Goal: Information Seeking & Learning: Learn about a topic

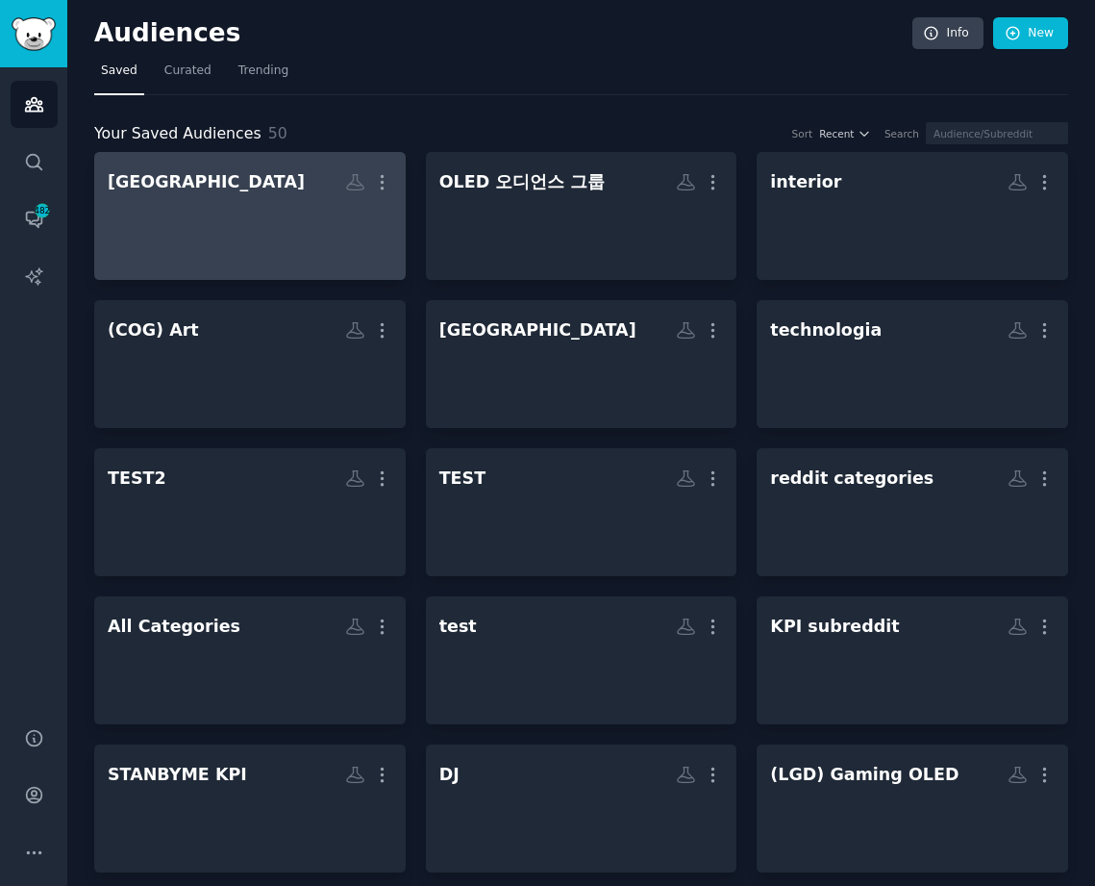
click at [220, 202] on div at bounding box center [250, 232] width 285 height 67
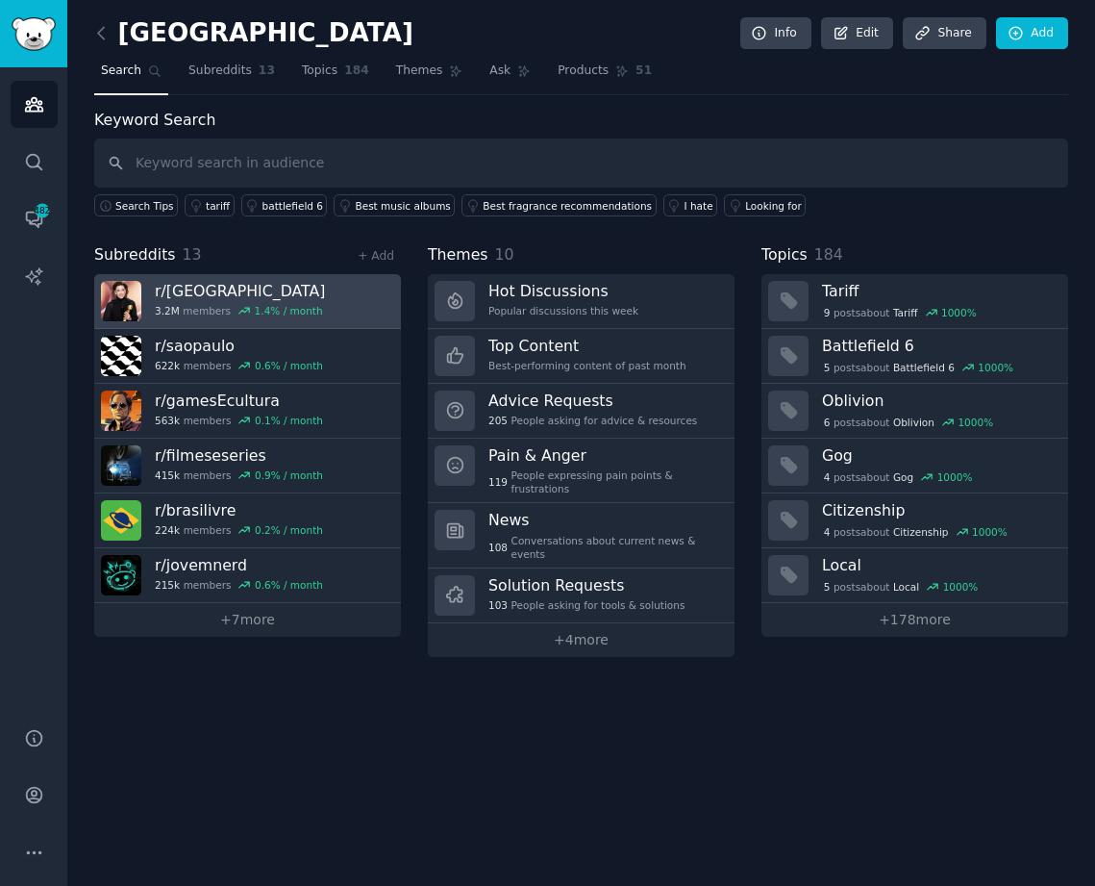
click at [280, 307] on div "1.4 % / month" at bounding box center [289, 310] width 68 height 13
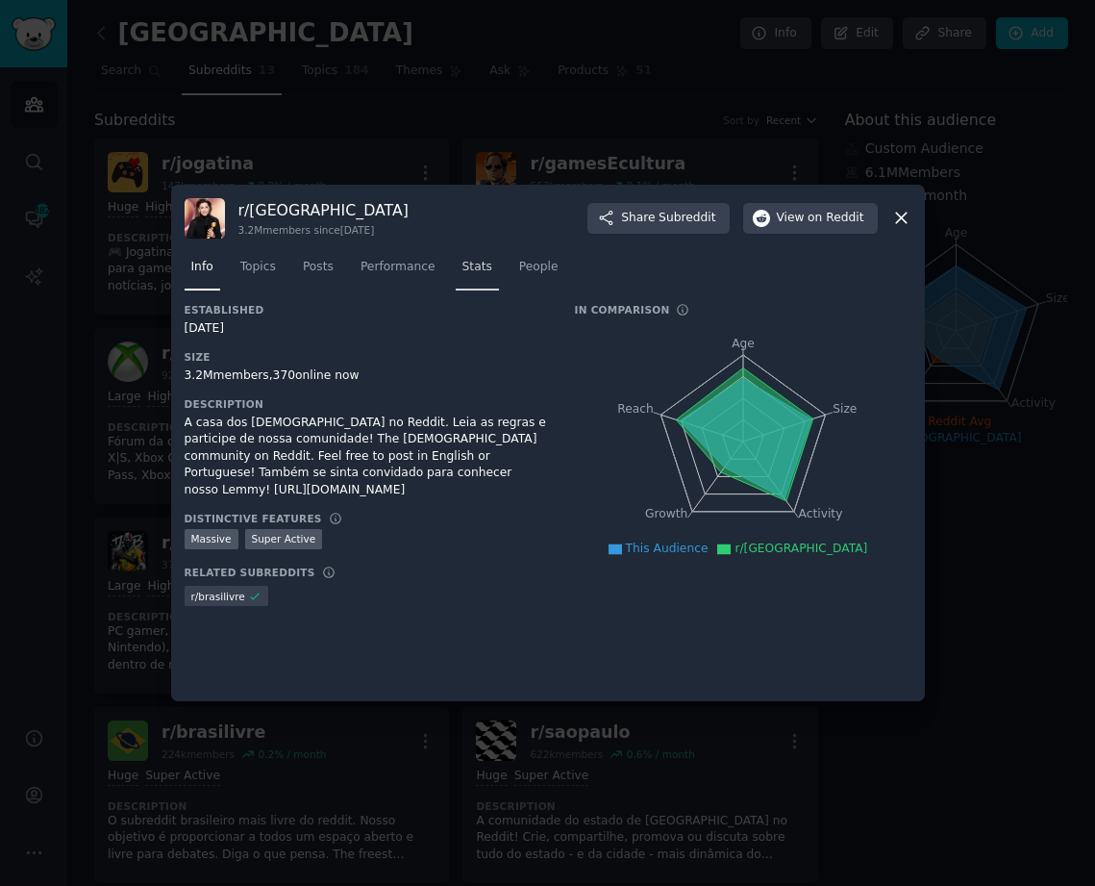
click at [476, 265] on link "Stats" at bounding box center [477, 271] width 43 height 39
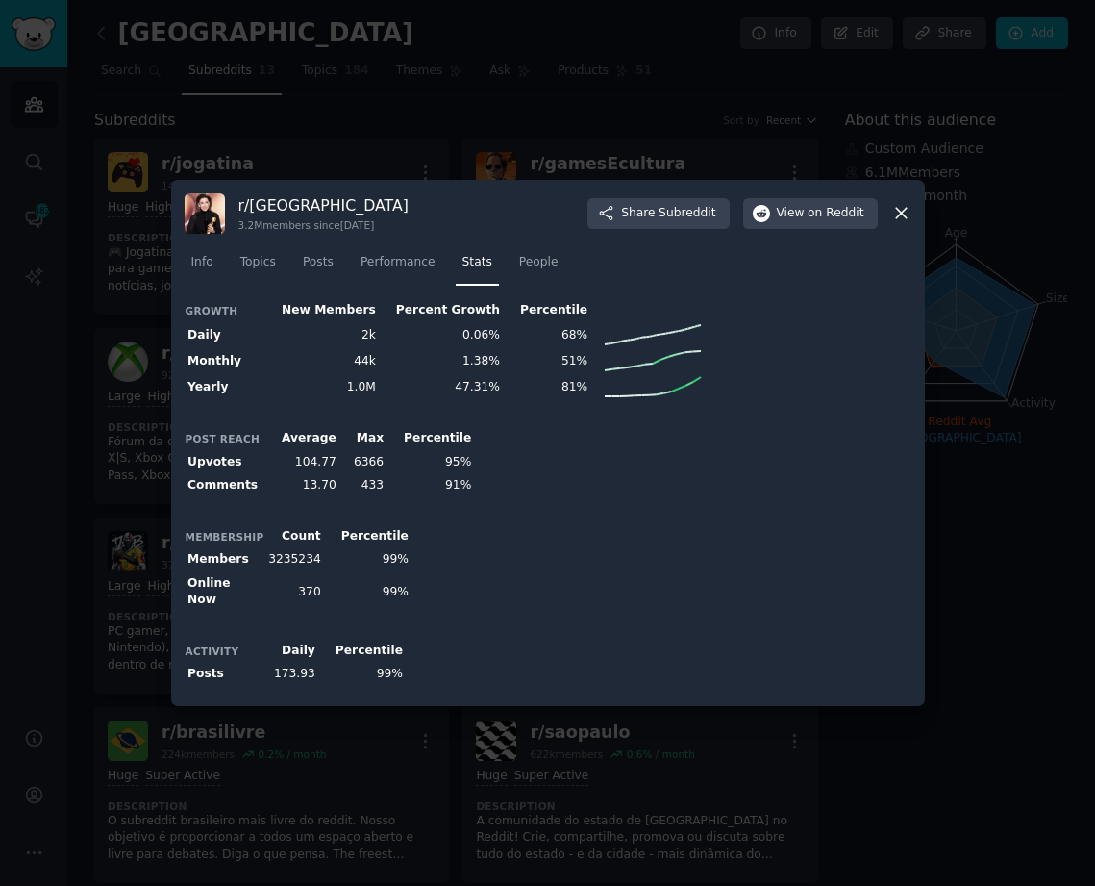
click at [407, 780] on div at bounding box center [547, 443] width 1095 height 886
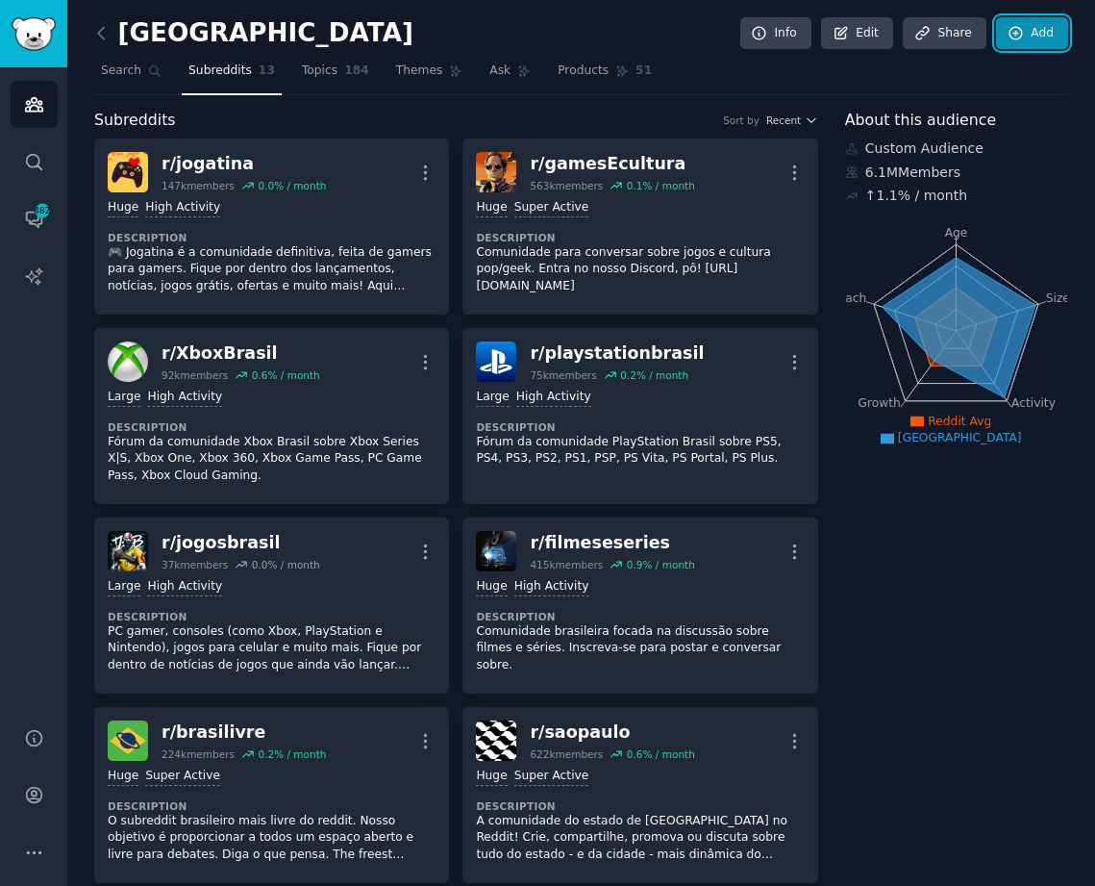
click at [1035, 40] on link "Add" at bounding box center [1032, 33] width 72 height 33
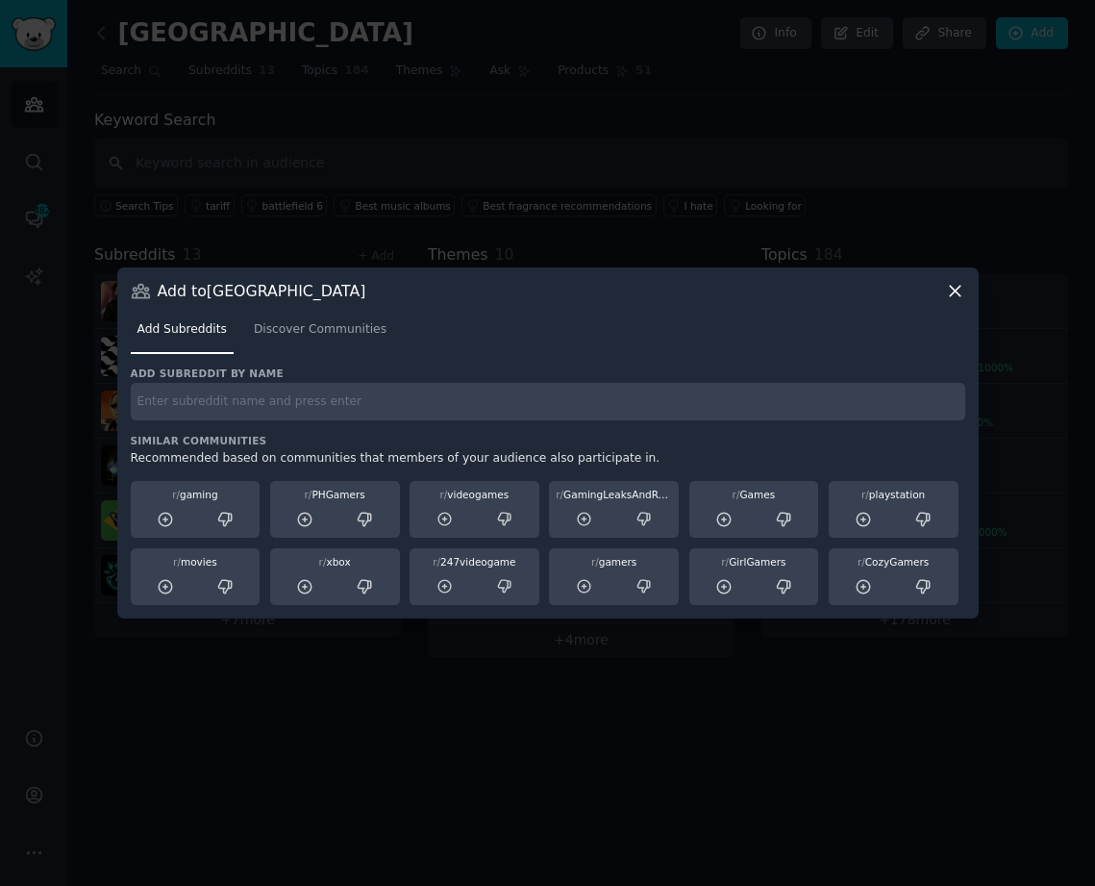
click at [290, 407] on input "text" at bounding box center [548, 402] width 835 height 38
type input "ㅓ"
type input "jogatina"
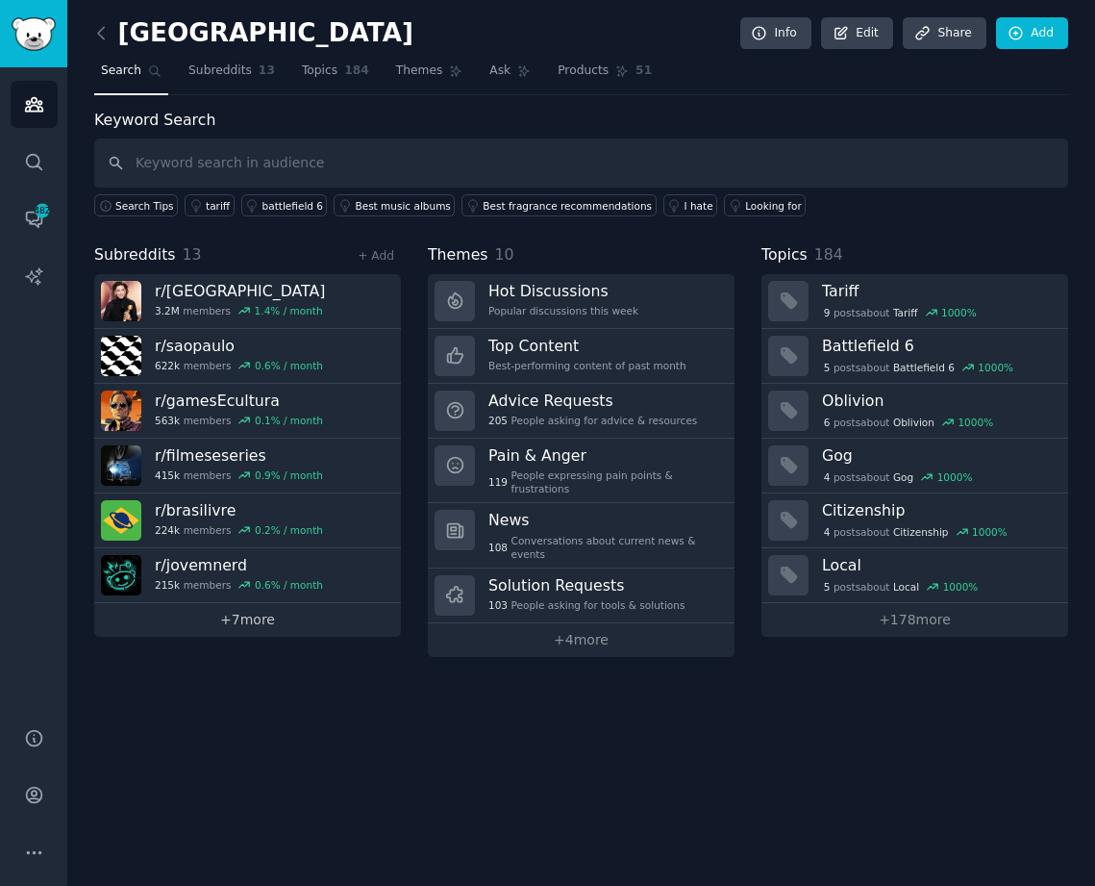
click at [269, 618] on link "+ 7 more" at bounding box center [247, 620] width 307 height 34
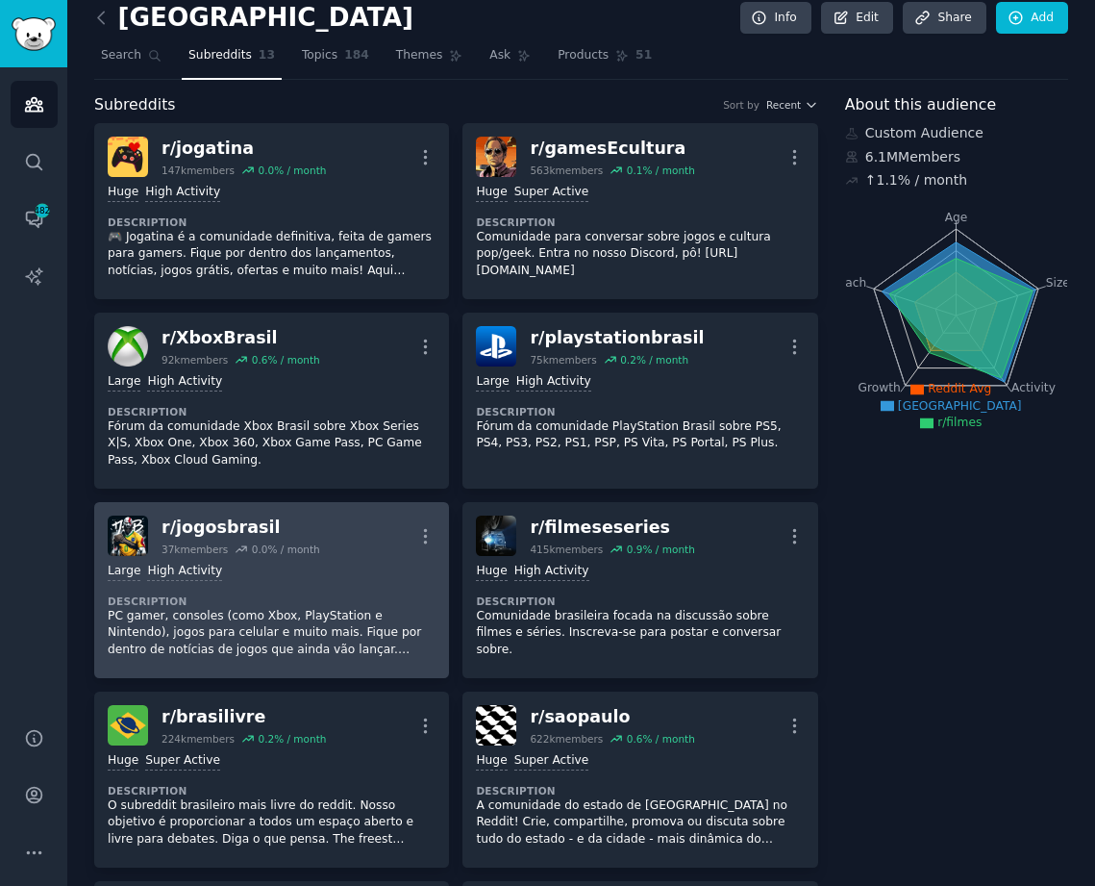
scroll to position [15, 0]
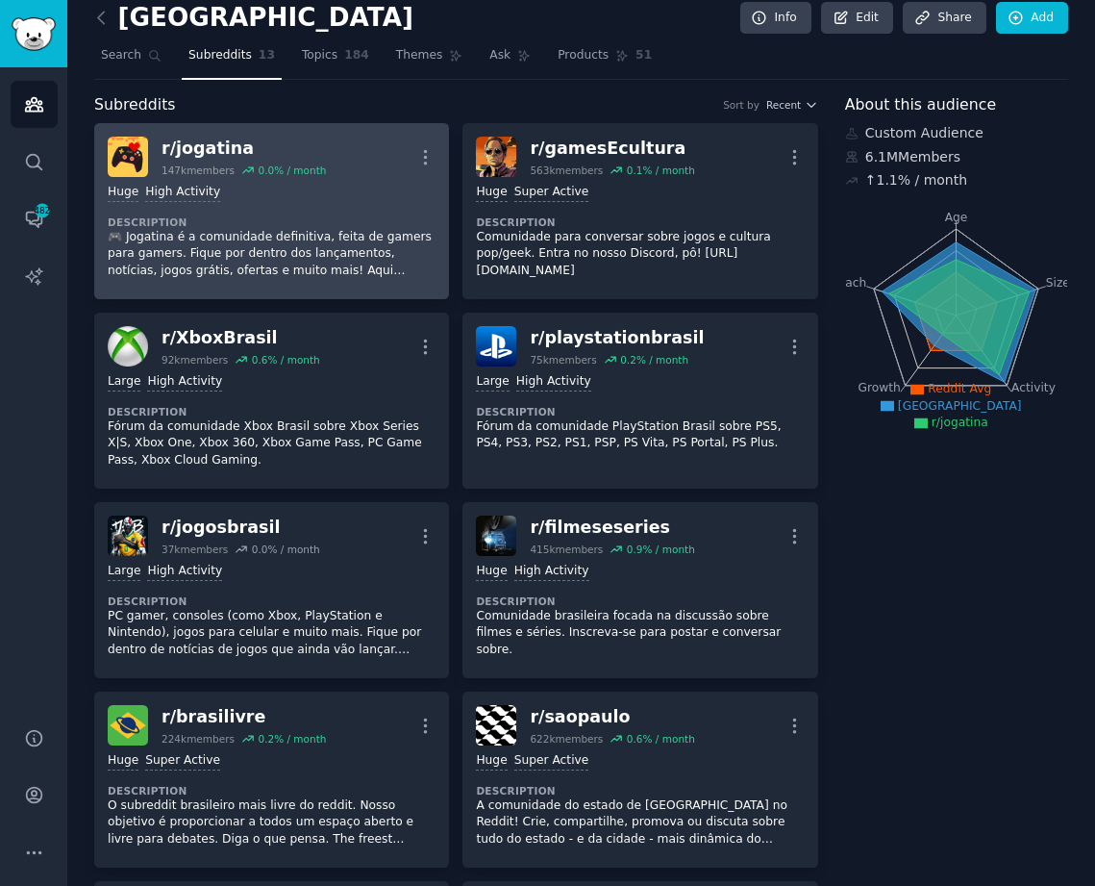
click at [271, 252] on p "🎮 Jogatina é a comunidade definitiva, feita de gamers para gamers. Fique por de…" at bounding box center [272, 254] width 328 height 51
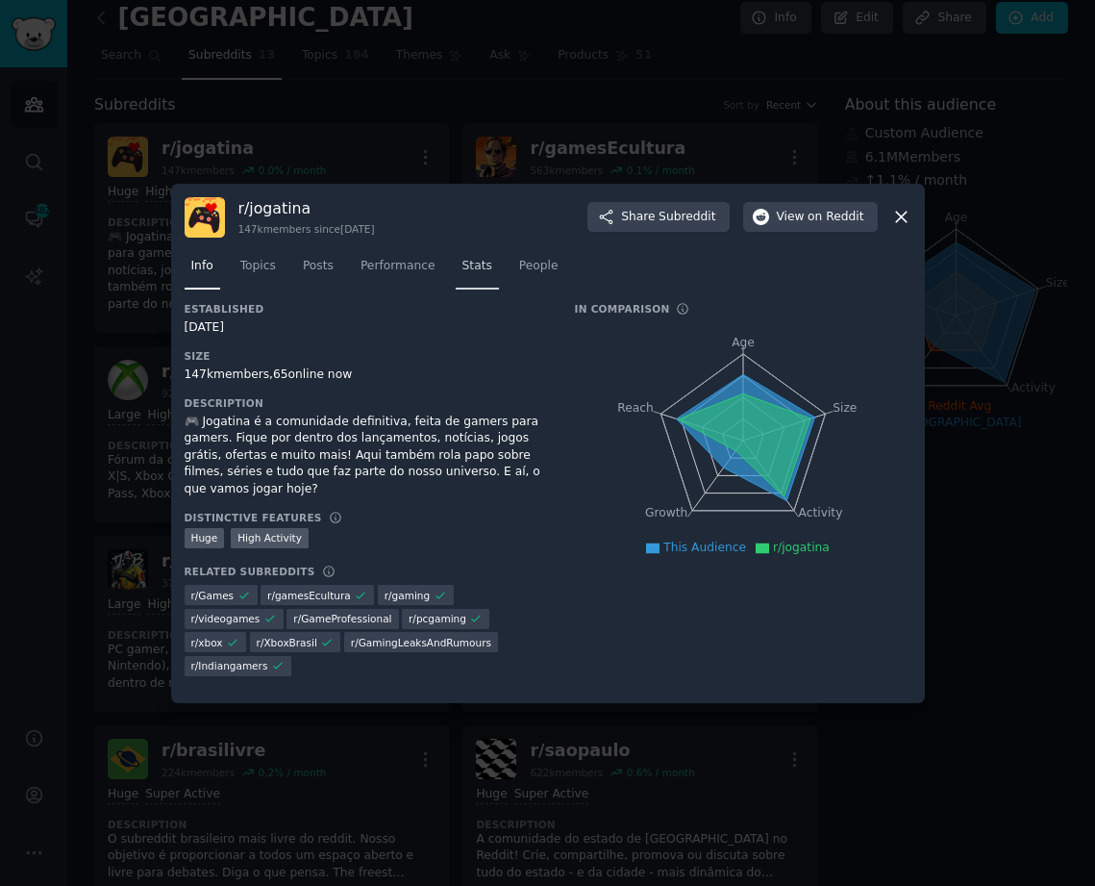
click at [463, 264] on span "Stats" at bounding box center [478, 266] width 30 height 17
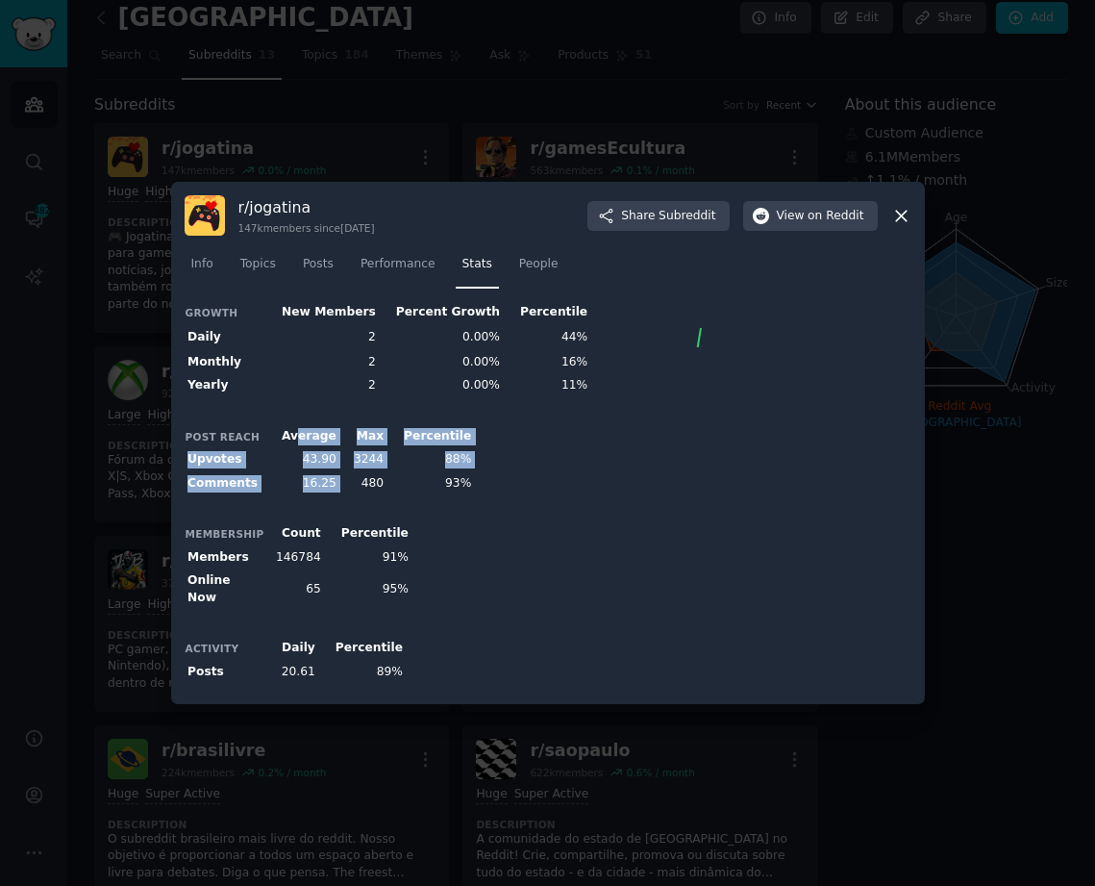
drag, startPoint x: 306, startPoint y: 466, endPoint x: 339, endPoint y: 496, distance: 44.2
click at [338, 495] on table "Post Reach Average Max Percentile Upvotes 43.90 3244 88% Comments 16.25 480 93%" at bounding box center [330, 459] width 290 height 71
click at [341, 493] on td "480" at bounding box center [362, 483] width 47 height 24
drag, startPoint x: 280, startPoint y: 455, endPoint x: 331, endPoint y: 490, distance: 61.6
click at [331, 490] on tbody "Upvotes 43.90 3244 88% Comments 16.25 480 93%" at bounding box center [330, 471] width 290 height 47
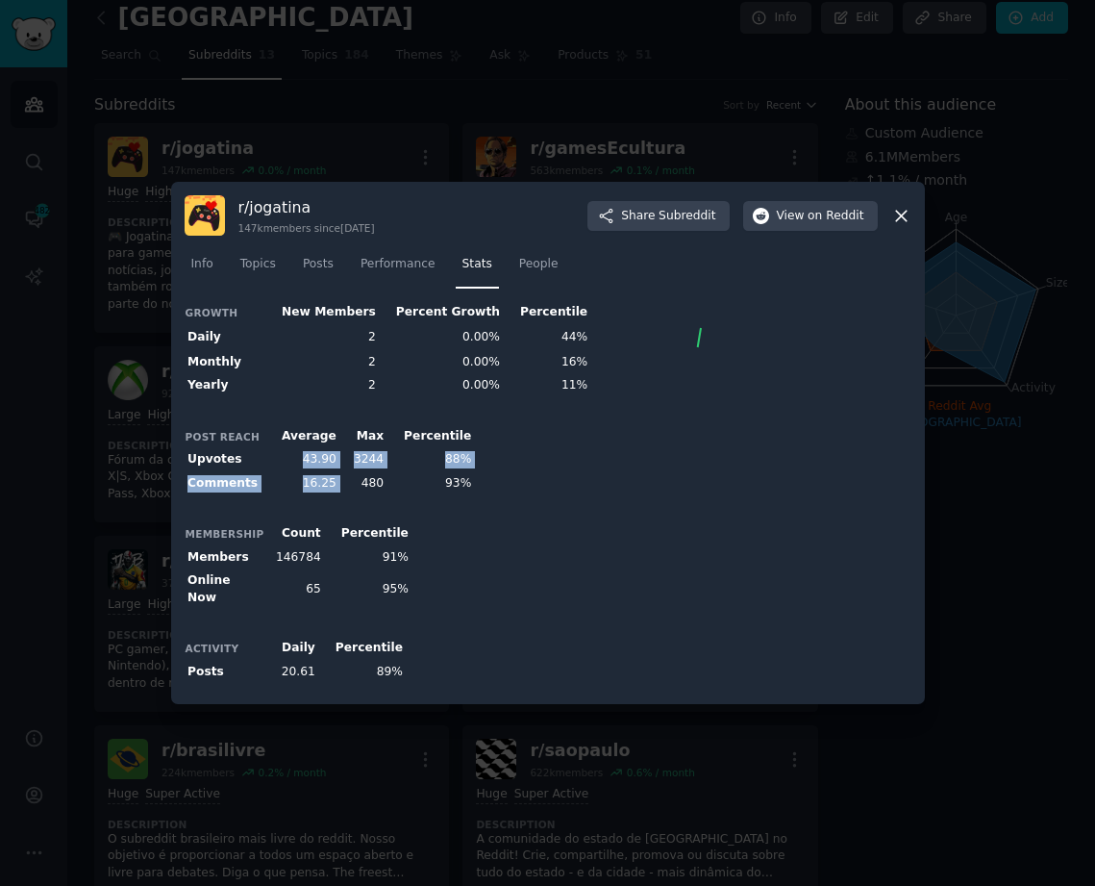
copy tbody "43.90 3244 88% Comments 16.25"
click at [282, 105] on div at bounding box center [547, 443] width 1095 height 886
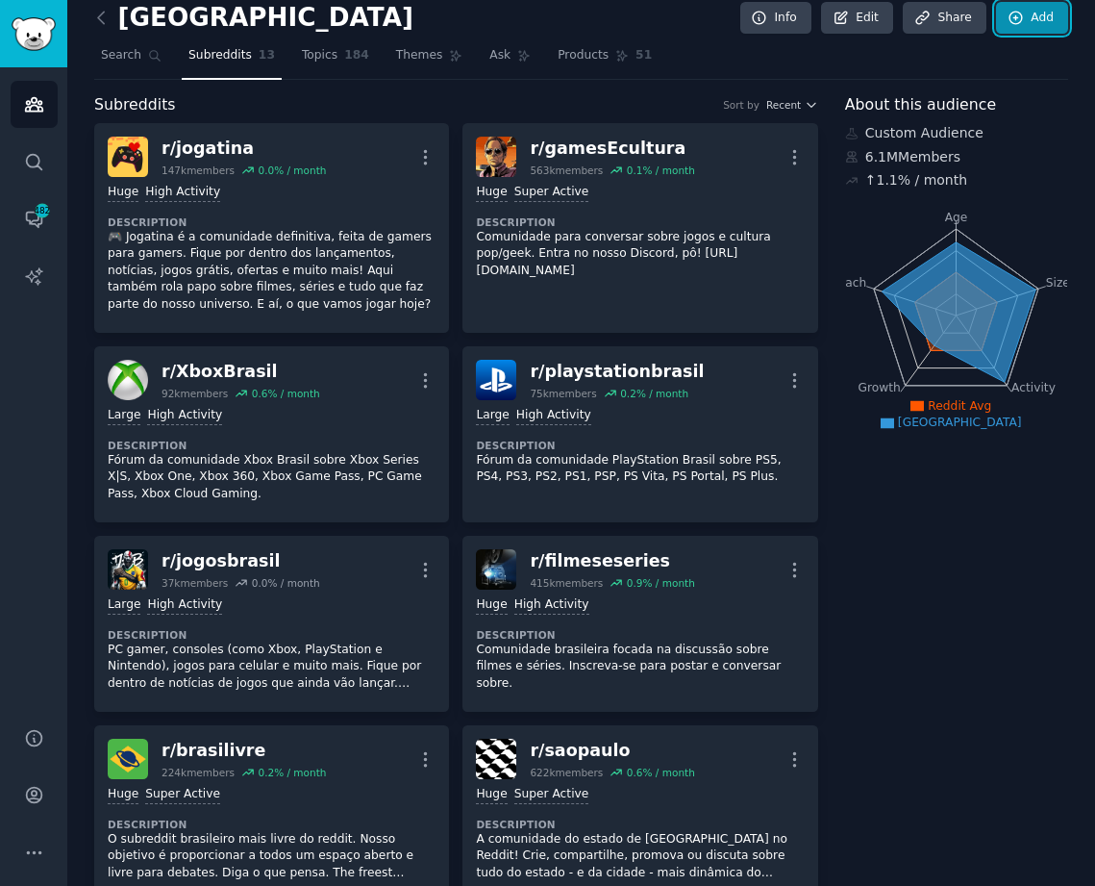
click at [1022, 27] on link "Add" at bounding box center [1032, 18] width 72 height 33
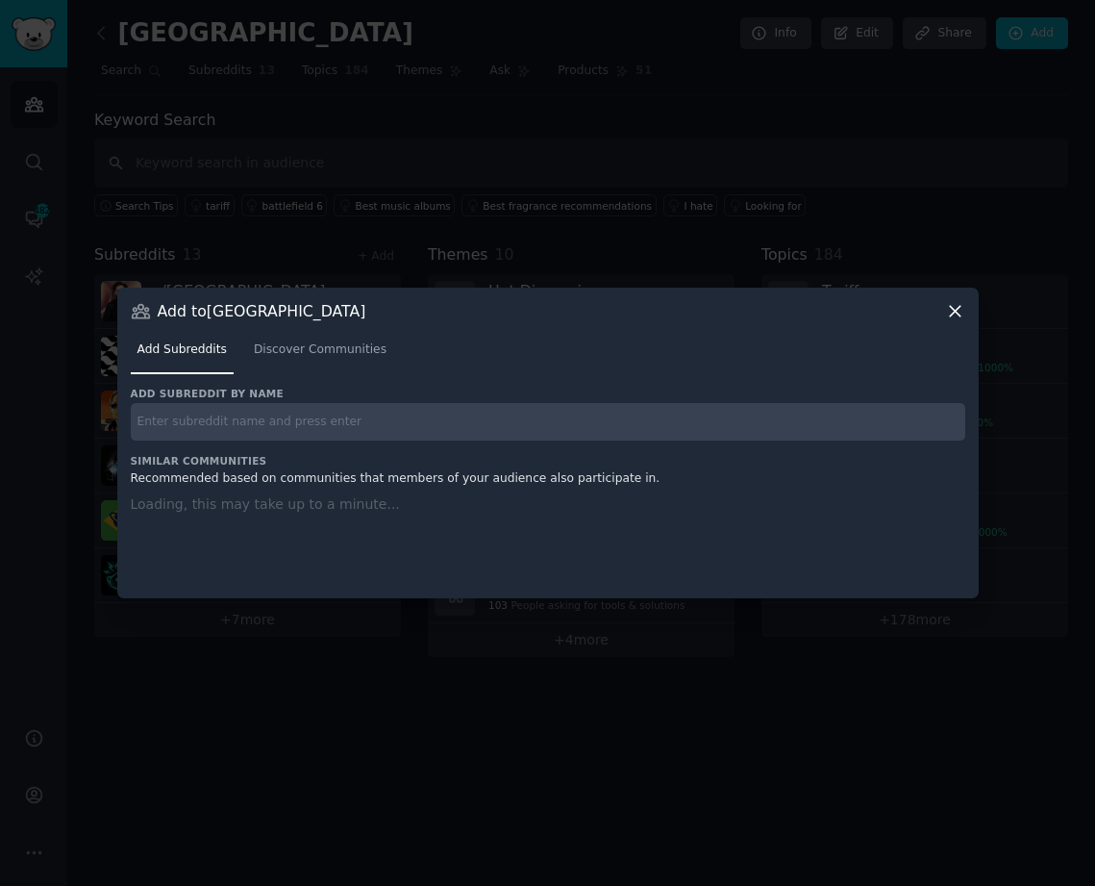
click at [262, 429] on input "text" at bounding box center [548, 422] width 835 height 38
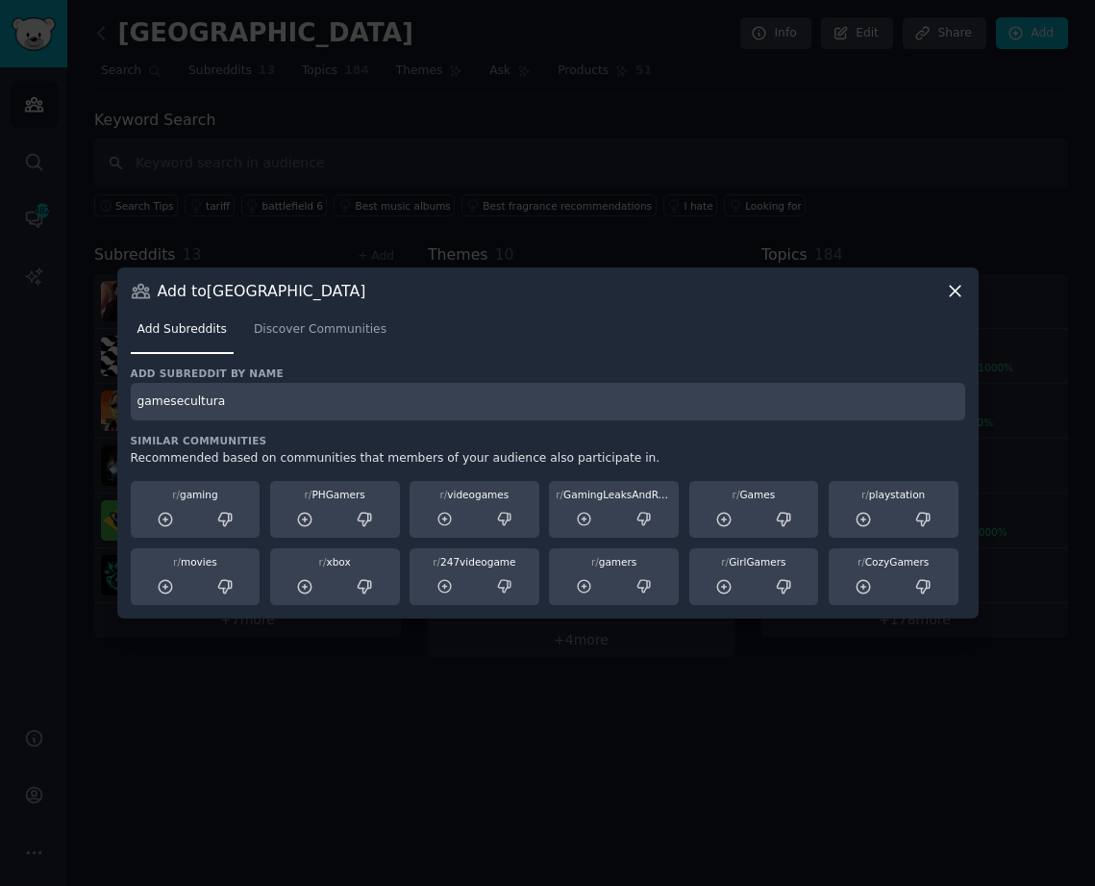
type input "gamesecultura"
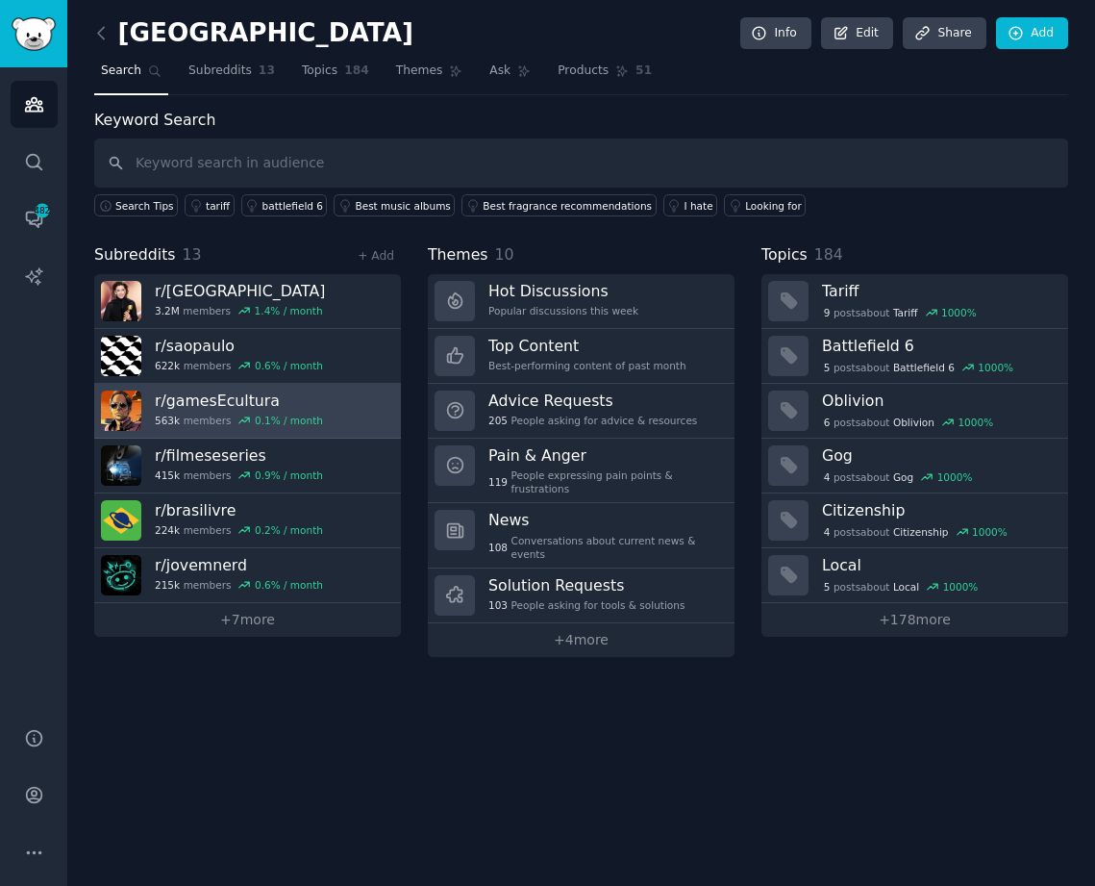
click at [301, 413] on div "r/ gamesEcultura 563k members 0.1 % / month" at bounding box center [239, 410] width 168 height 40
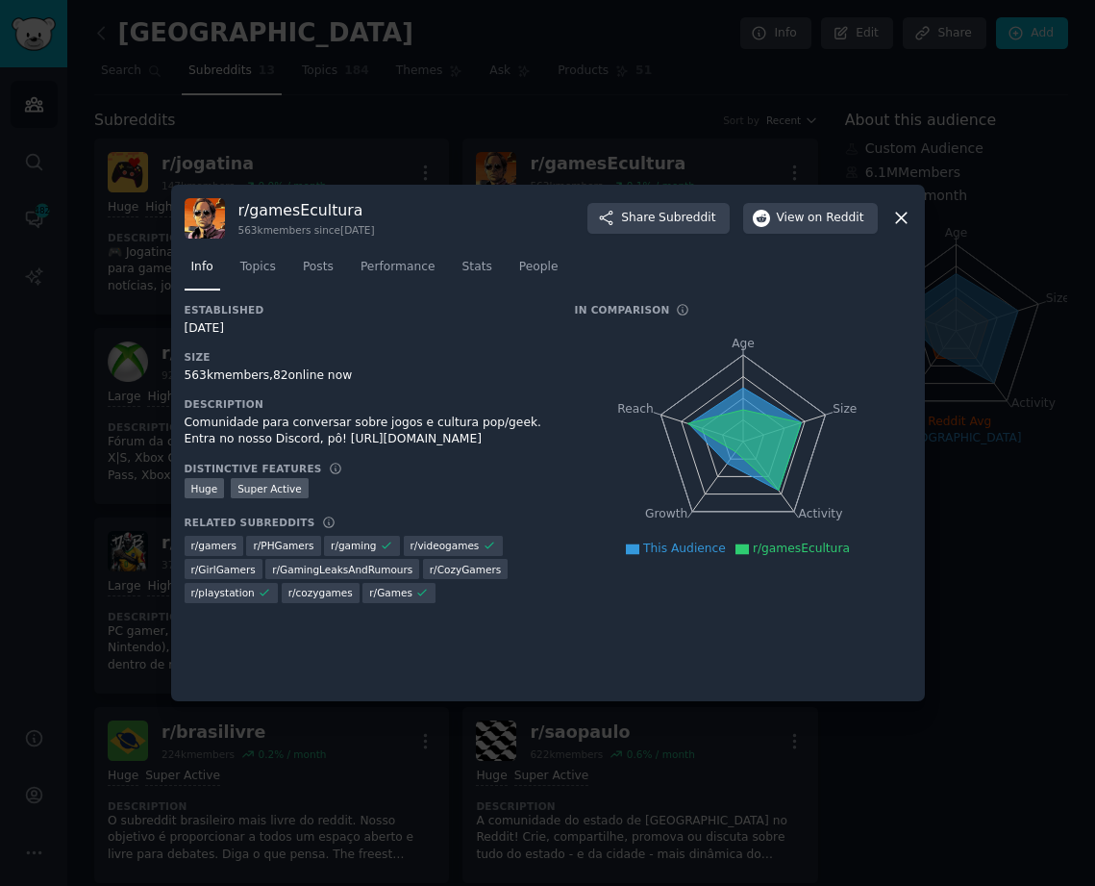
click at [678, 102] on div at bounding box center [547, 443] width 1095 height 886
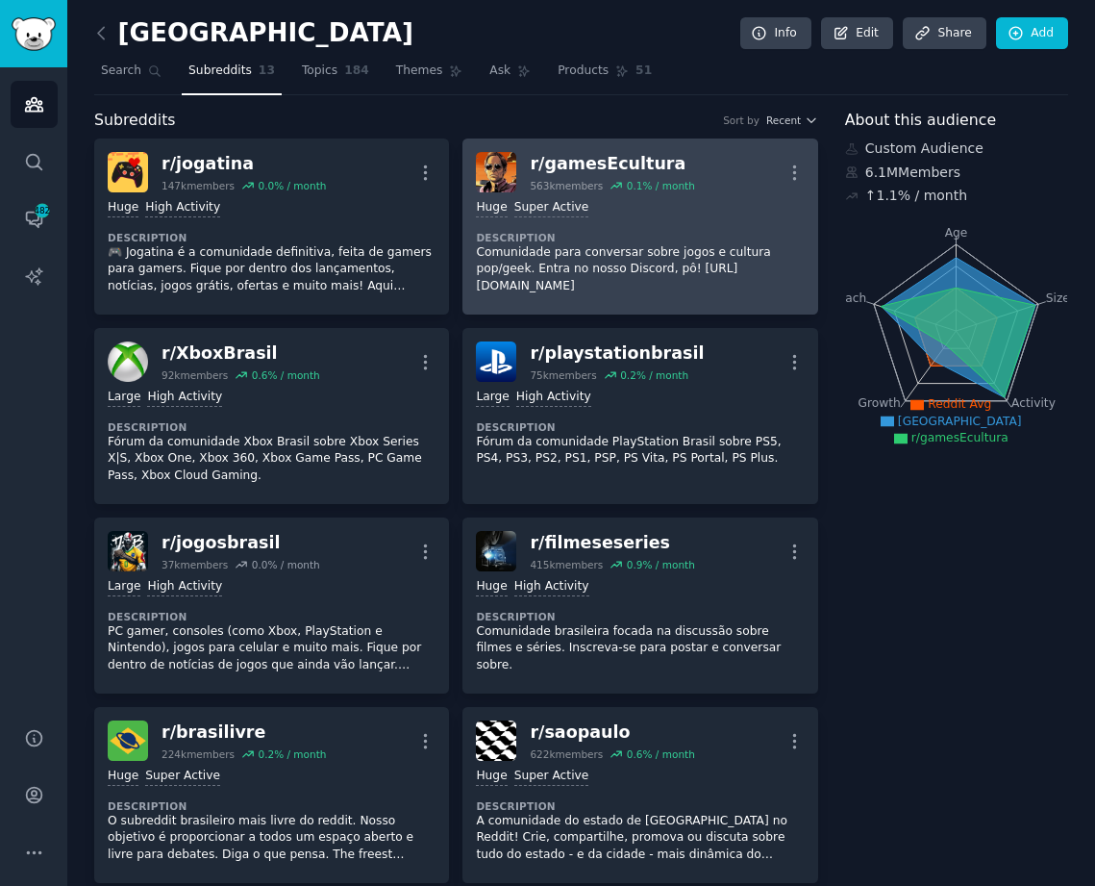
click at [702, 249] on p "Comunidade para conversar sobre jogos e cultura pop/geek. Entra no nosso Discor…" at bounding box center [640, 269] width 328 height 51
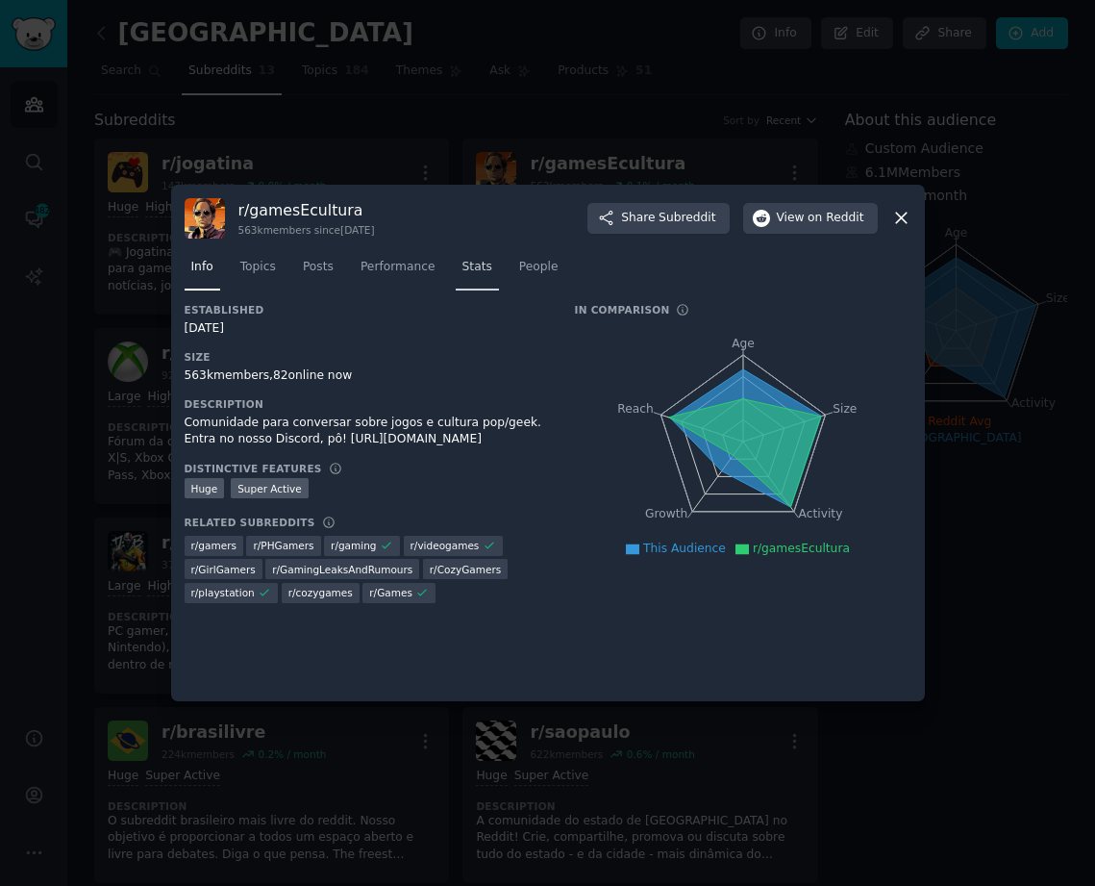
click at [463, 264] on span "Stats" at bounding box center [478, 267] width 30 height 17
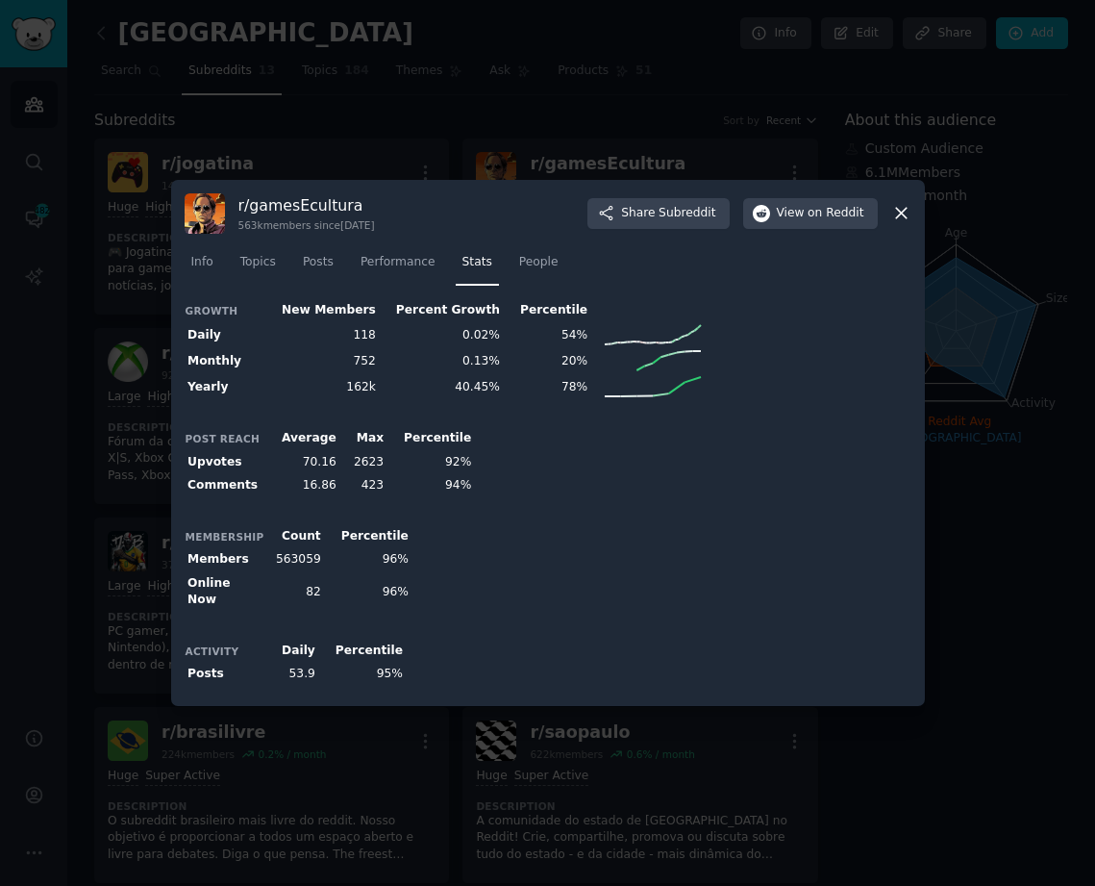
click at [235, 127] on div at bounding box center [547, 443] width 1095 height 886
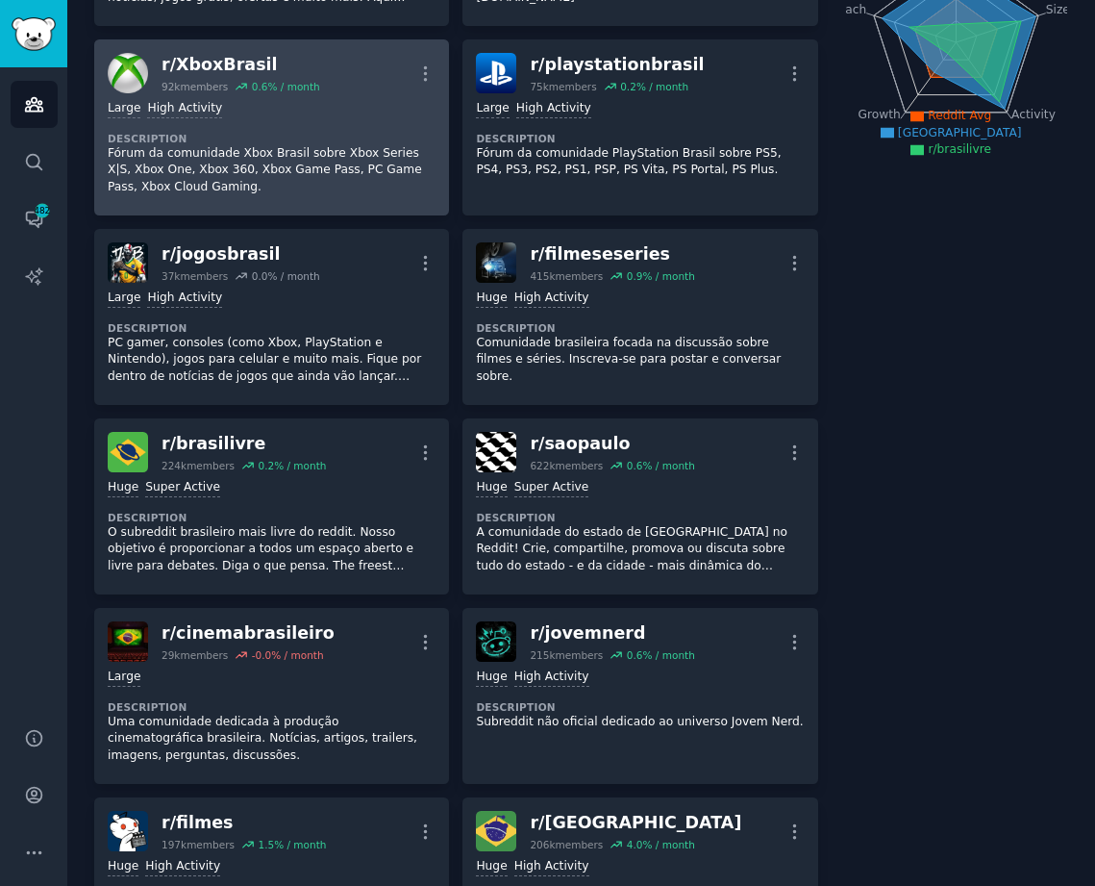
scroll to position [481, 0]
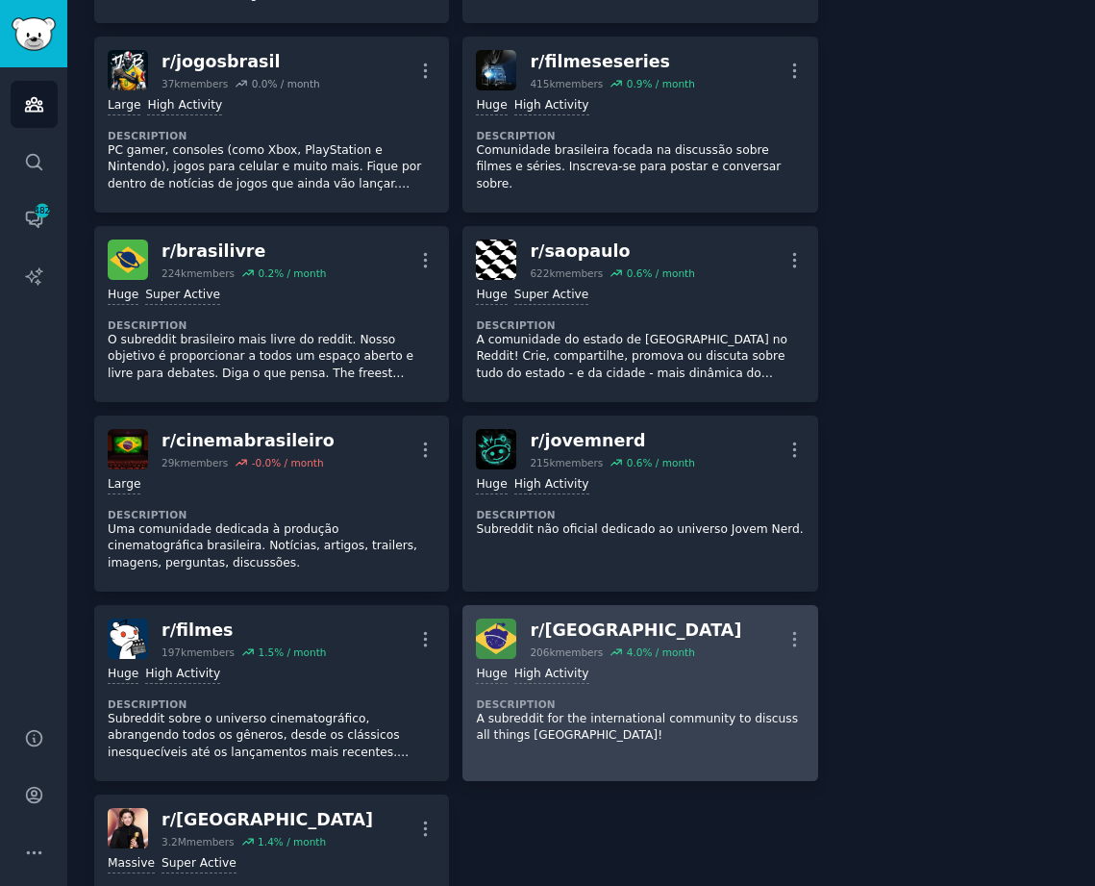
click at [618, 678] on div "Huge High Activity" at bounding box center [640, 675] width 328 height 18
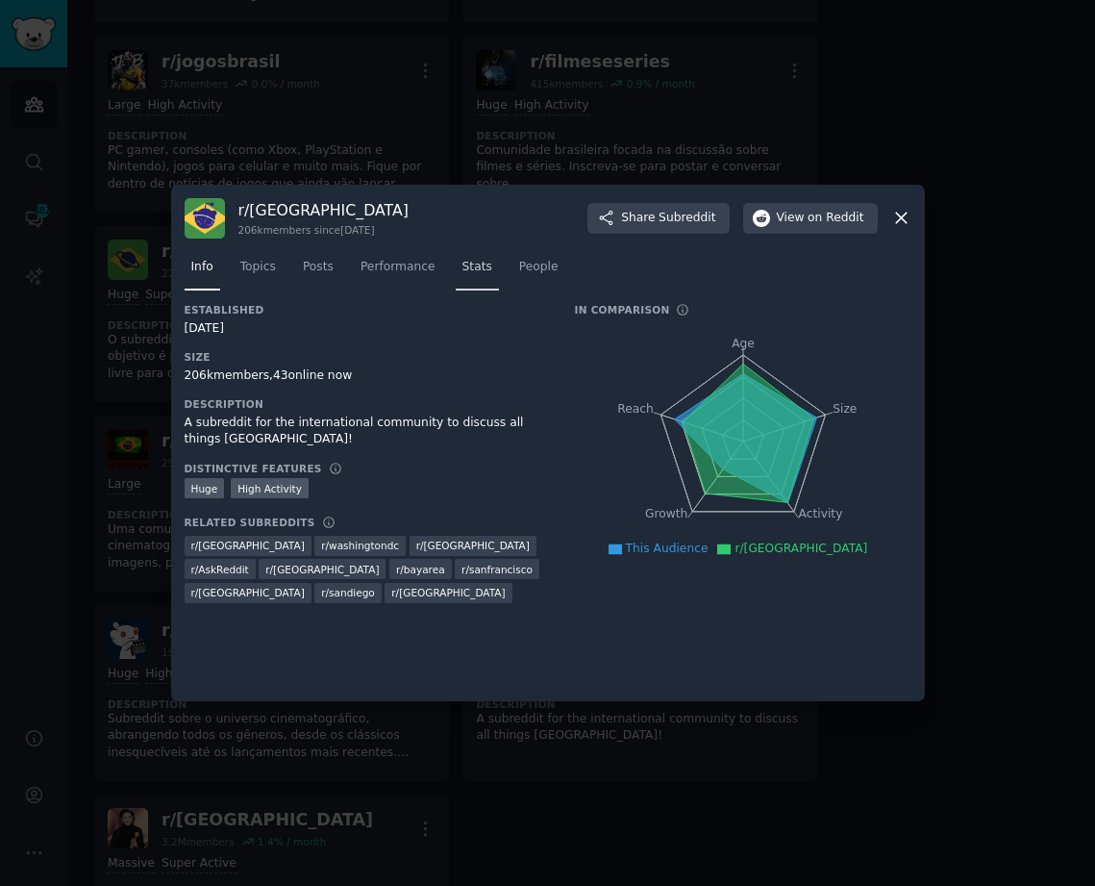
click at [463, 272] on span "Stats" at bounding box center [478, 267] width 30 height 17
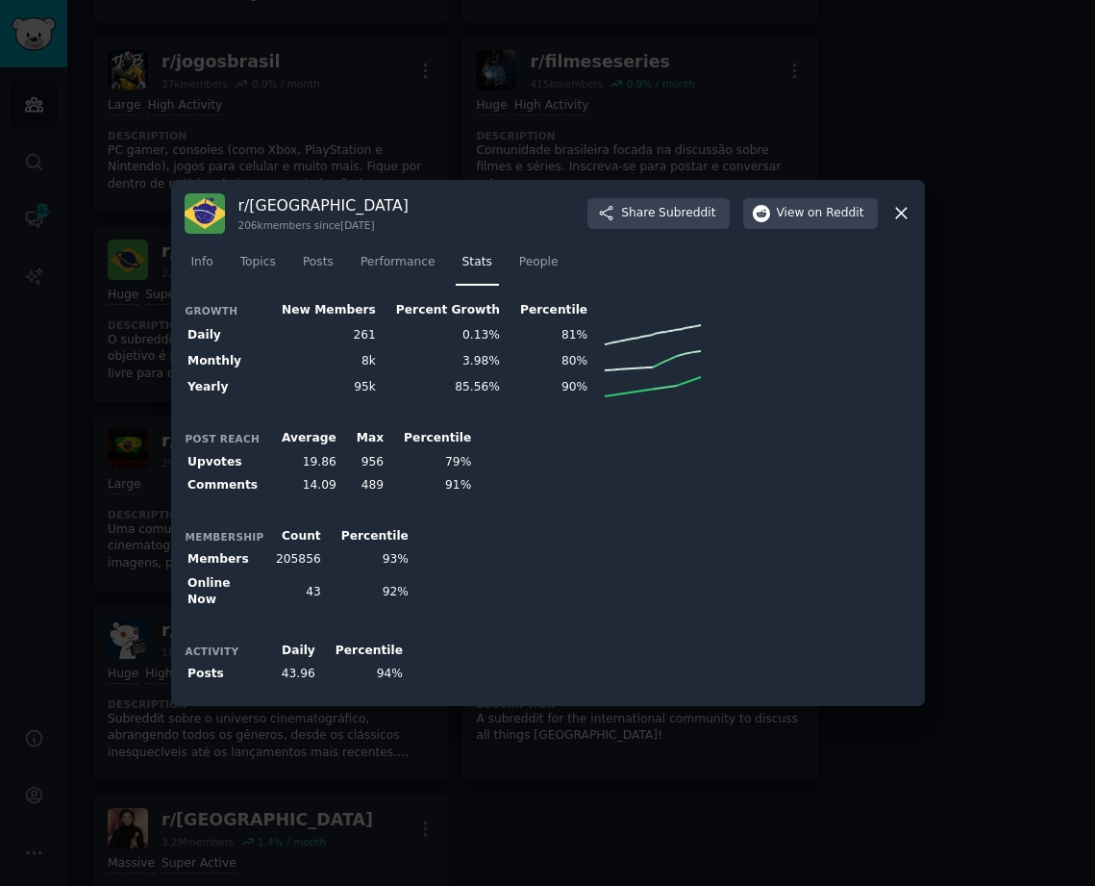
click at [420, 99] on div at bounding box center [547, 443] width 1095 height 886
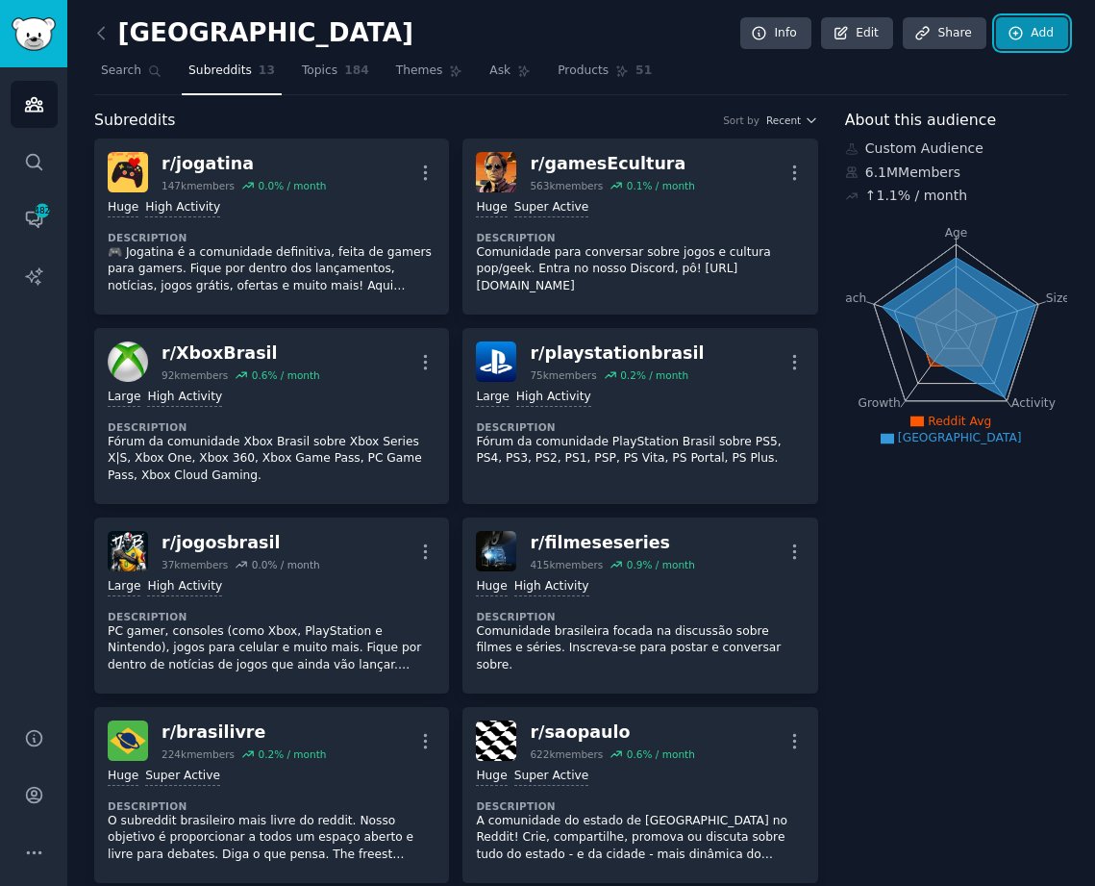
click at [1012, 38] on icon at bounding box center [1016, 33] width 17 height 17
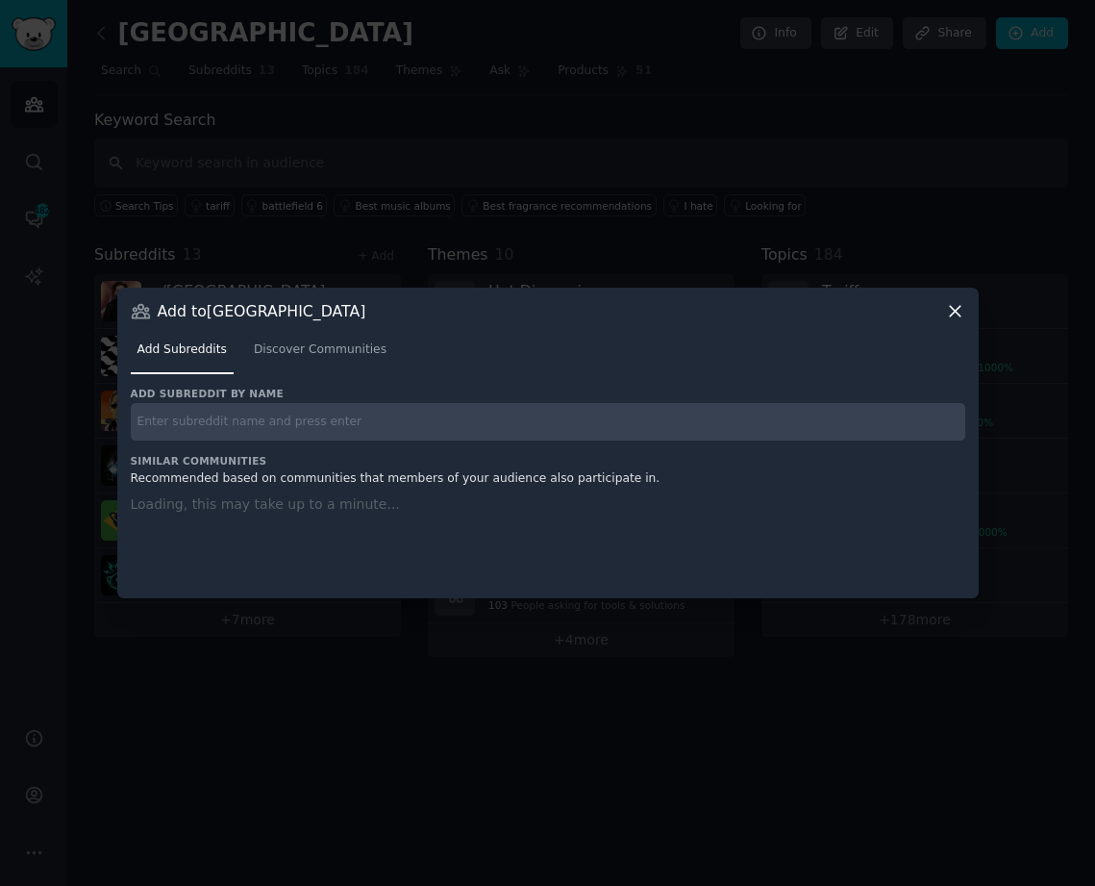
click at [240, 418] on input "text" at bounding box center [548, 422] width 835 height 38
paste input "jogosbrasil"
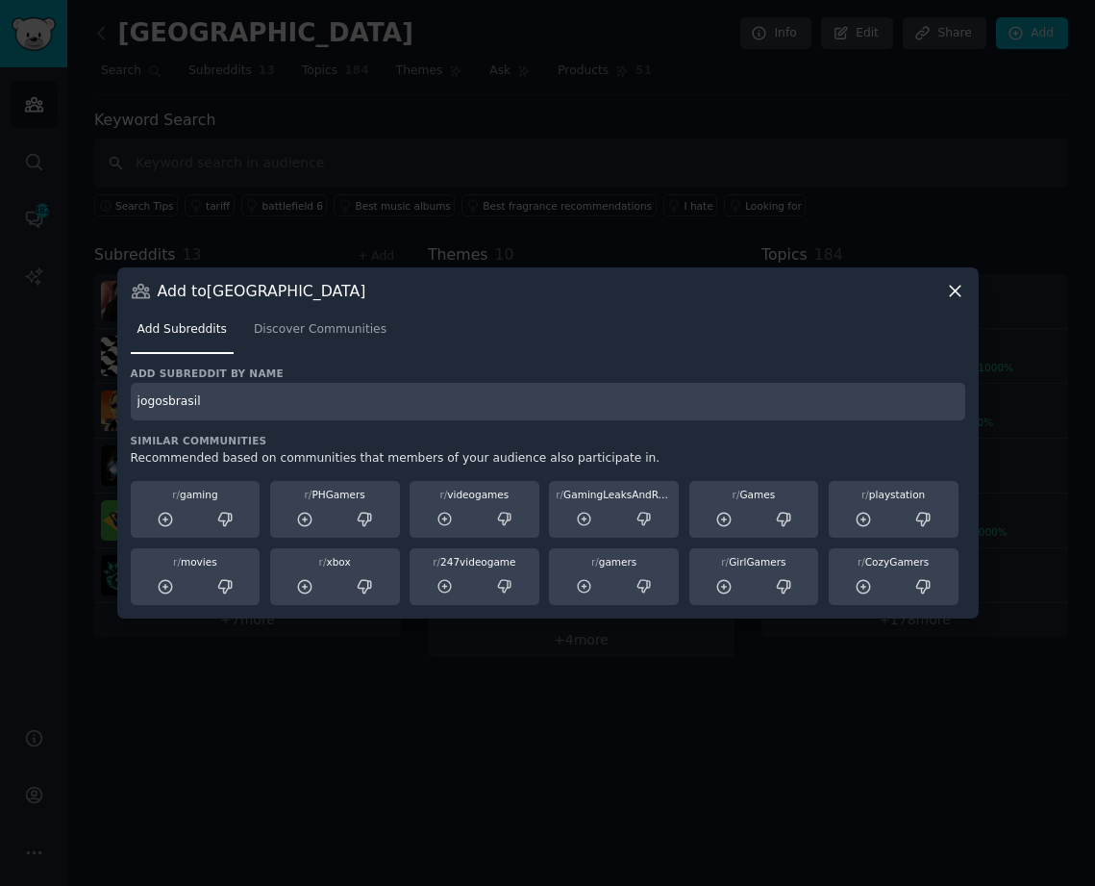
type input "jogosbrasil"
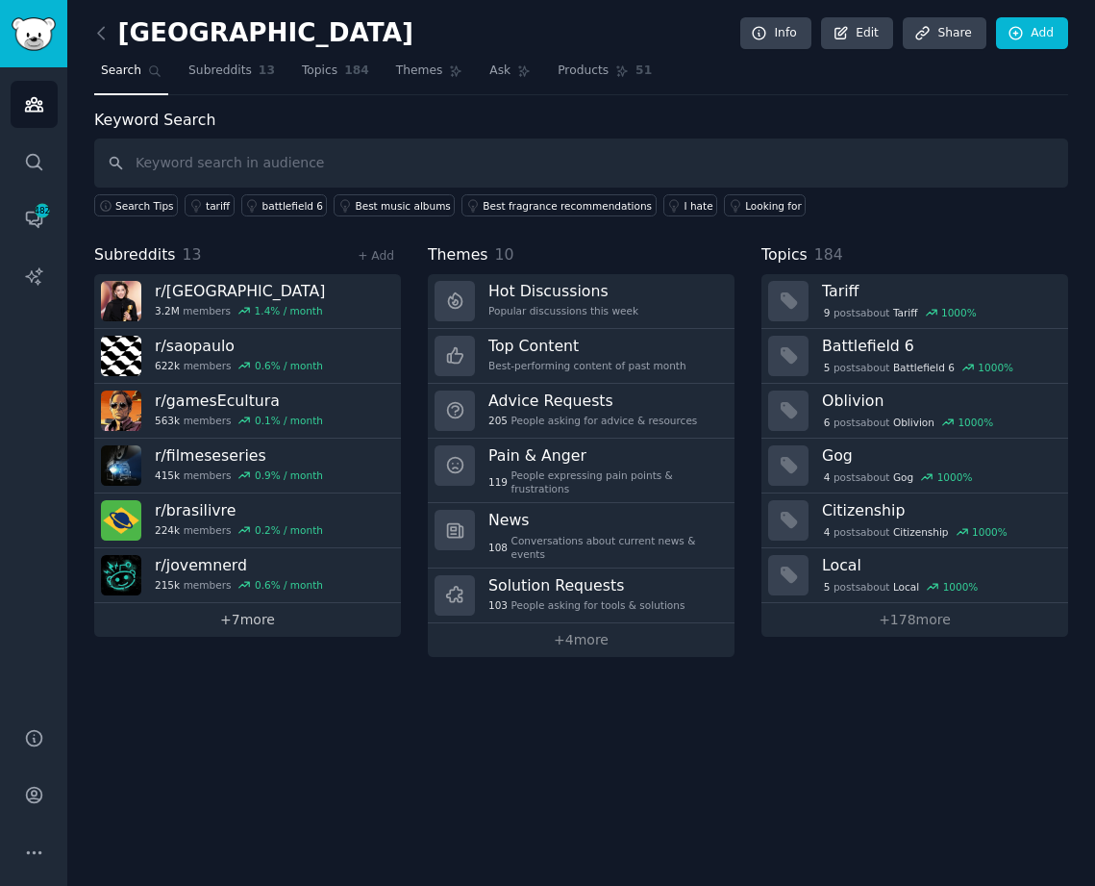
click at [272, 627] on link "+ 7 more" at bounding box center [247, 620] width 307 height 34
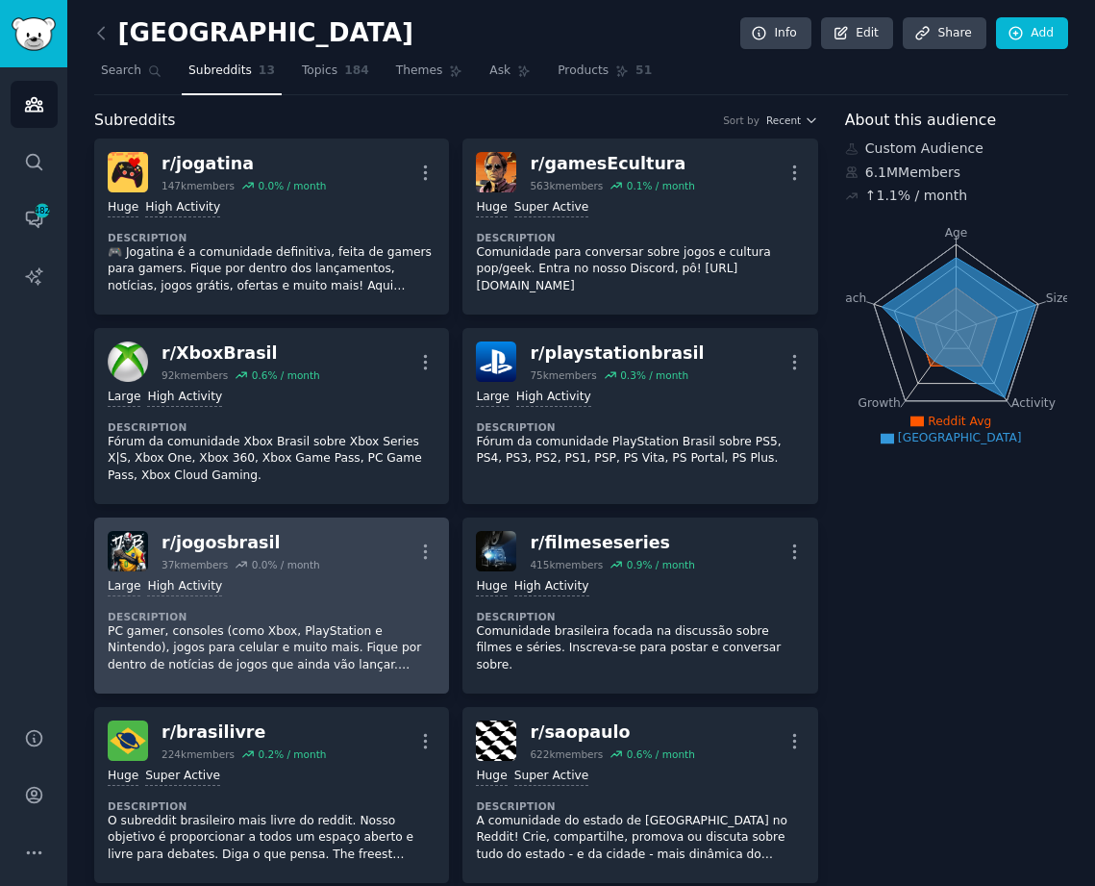
click at [289, 579] on div "Large High Activity" at bounding box center [272, 587] width 328 height 18
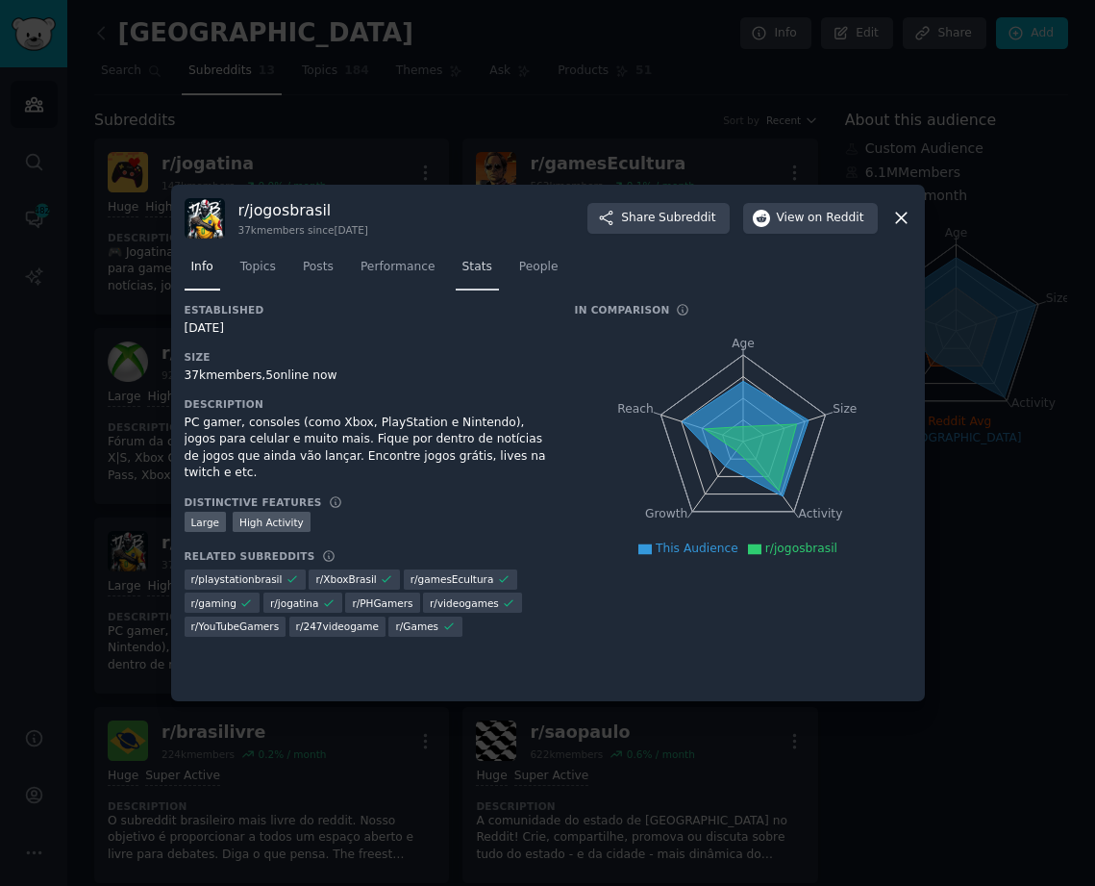
click at [463, 271] on span "Stats" at bounding box center [478, 267] width 30 height 17
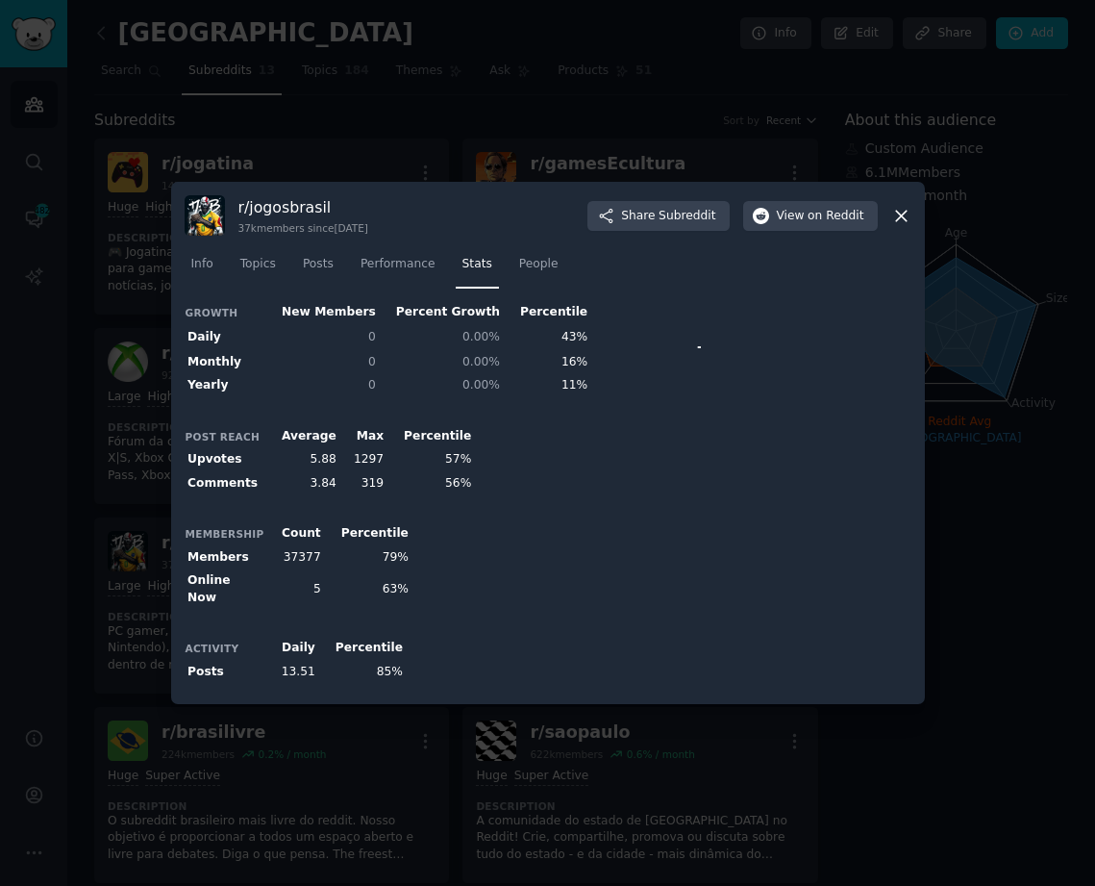
click at [540, 438] on div "Post Reach Average Max Percentile Upvotes 5.88 1297 57% Comments 3.84 319 56%" at bounding box center [548, 459] width 727 height 71
click at [445, 86] on div at bounding box center [547, 443] width 1095 height 886
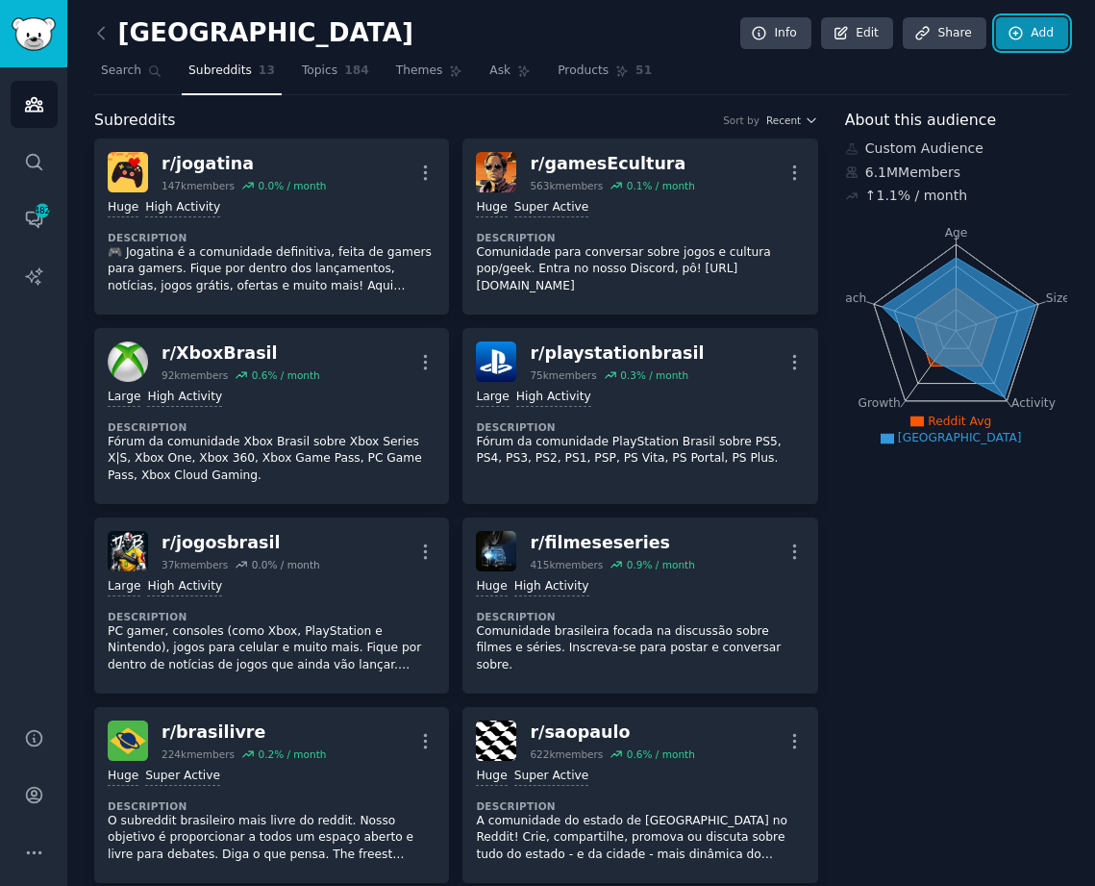
click at [1036, 24] on link "Add" at bounding box center [1032, 33] width 72 height 33
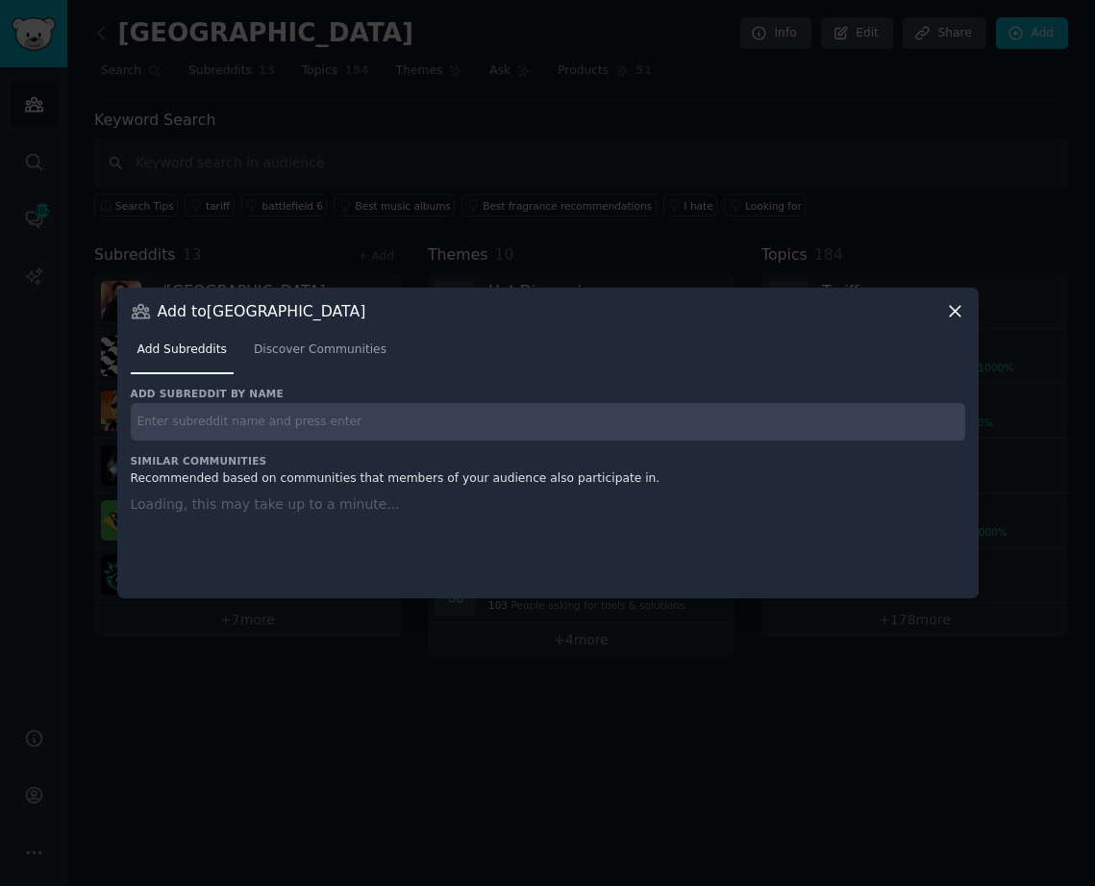
click at [357, 424] on input "text" at bounding box center [548, 422] width 835 height 38
paste input "hardwarebrasil"
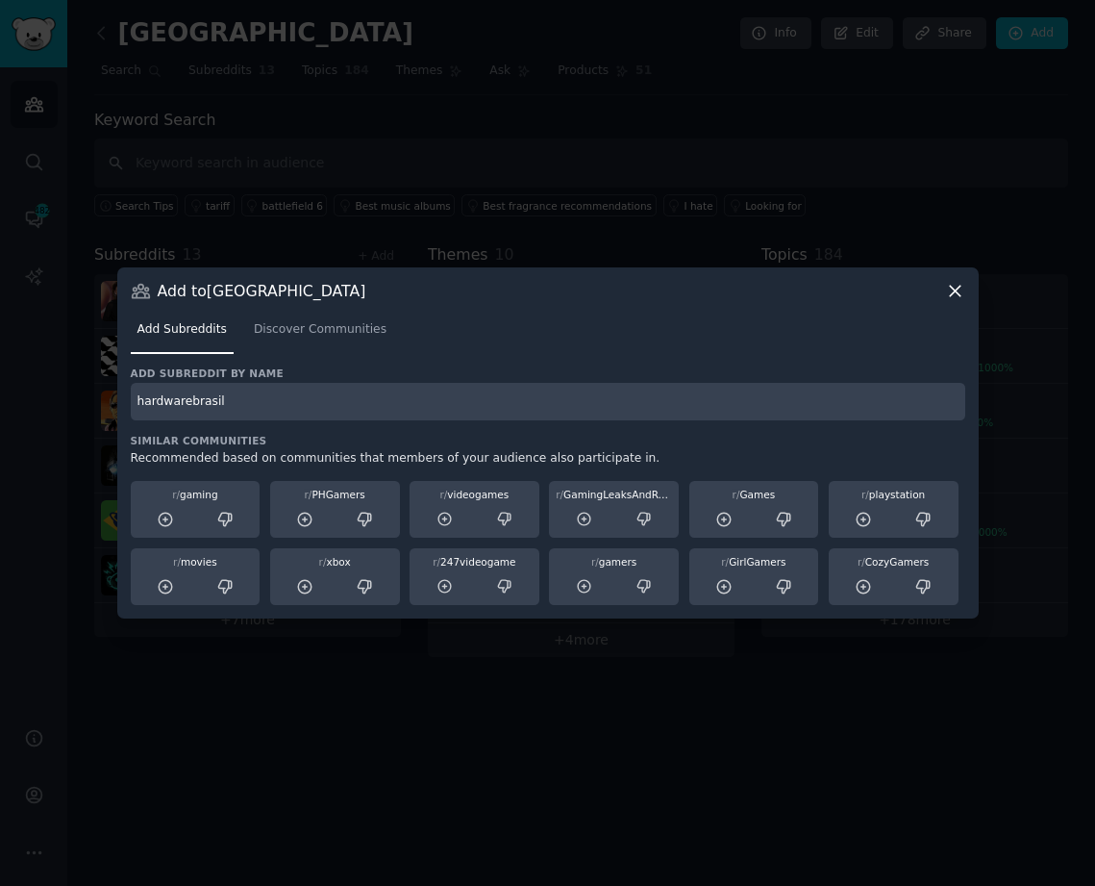
type input "hardwarebrasil"
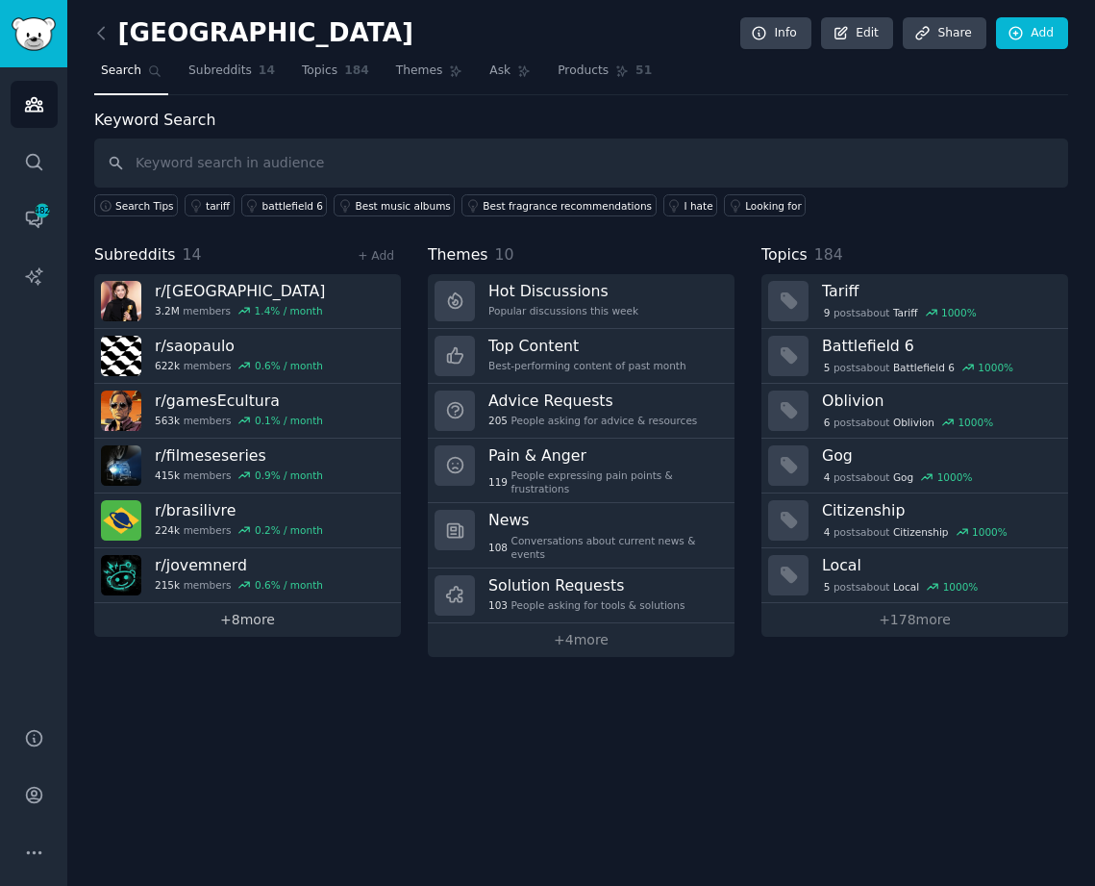
click at [286, 618] on link "+ 8 more" at bounding box center [247, 620] width 307 height 34
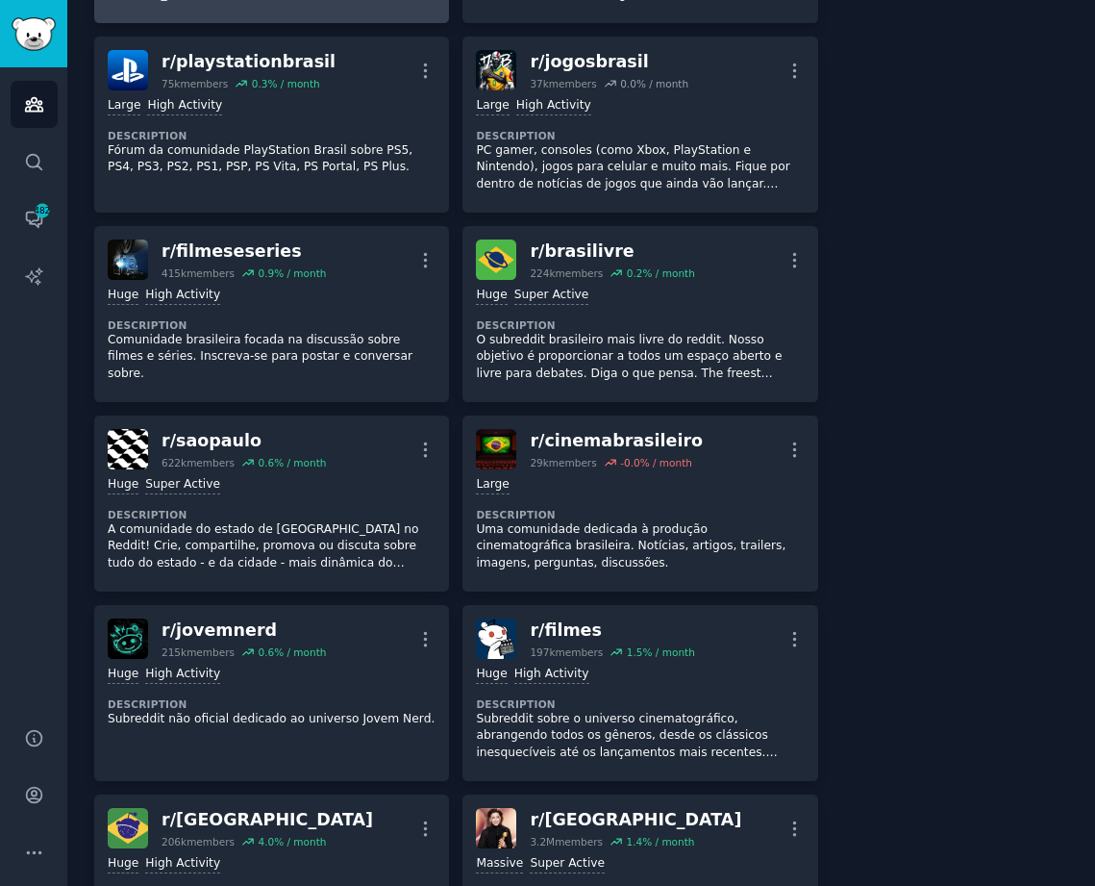
scroll to position [96, 0]
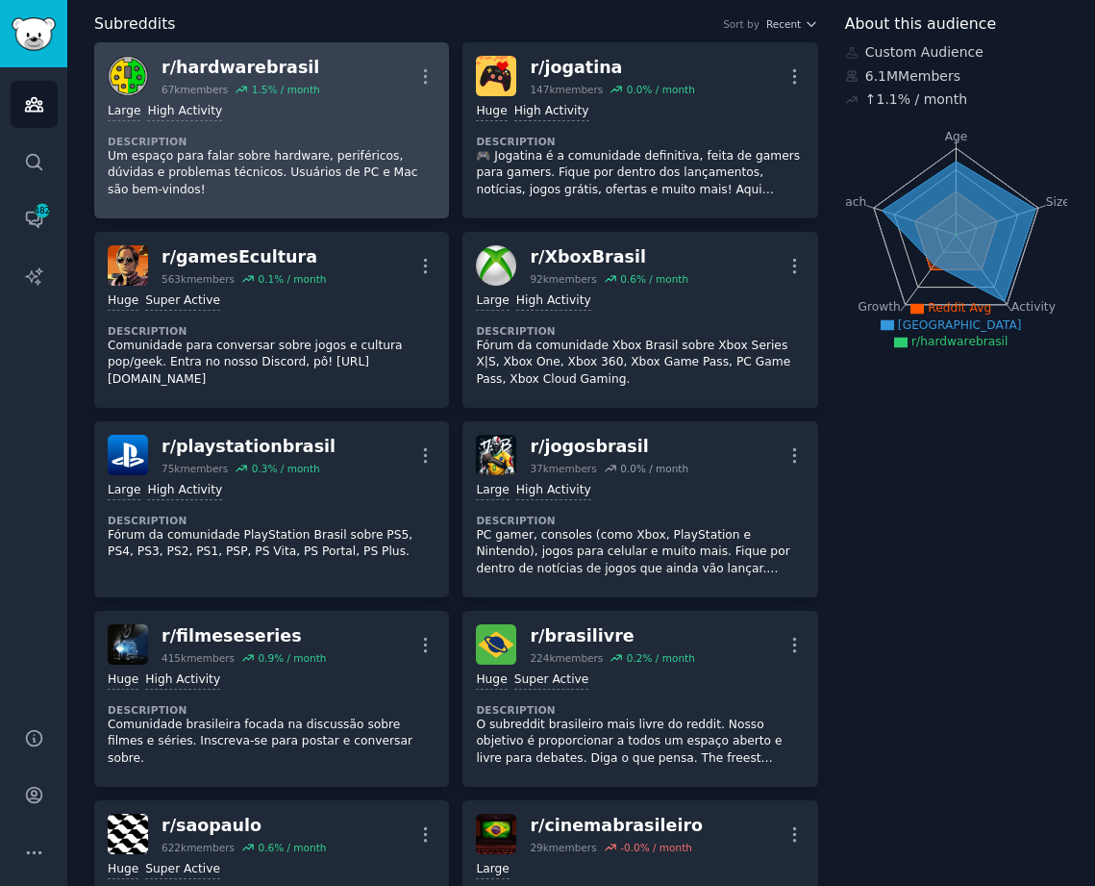
click at [263, 107] on div "Large High Activity" at bounding box center [272, 112] width 328 height 18
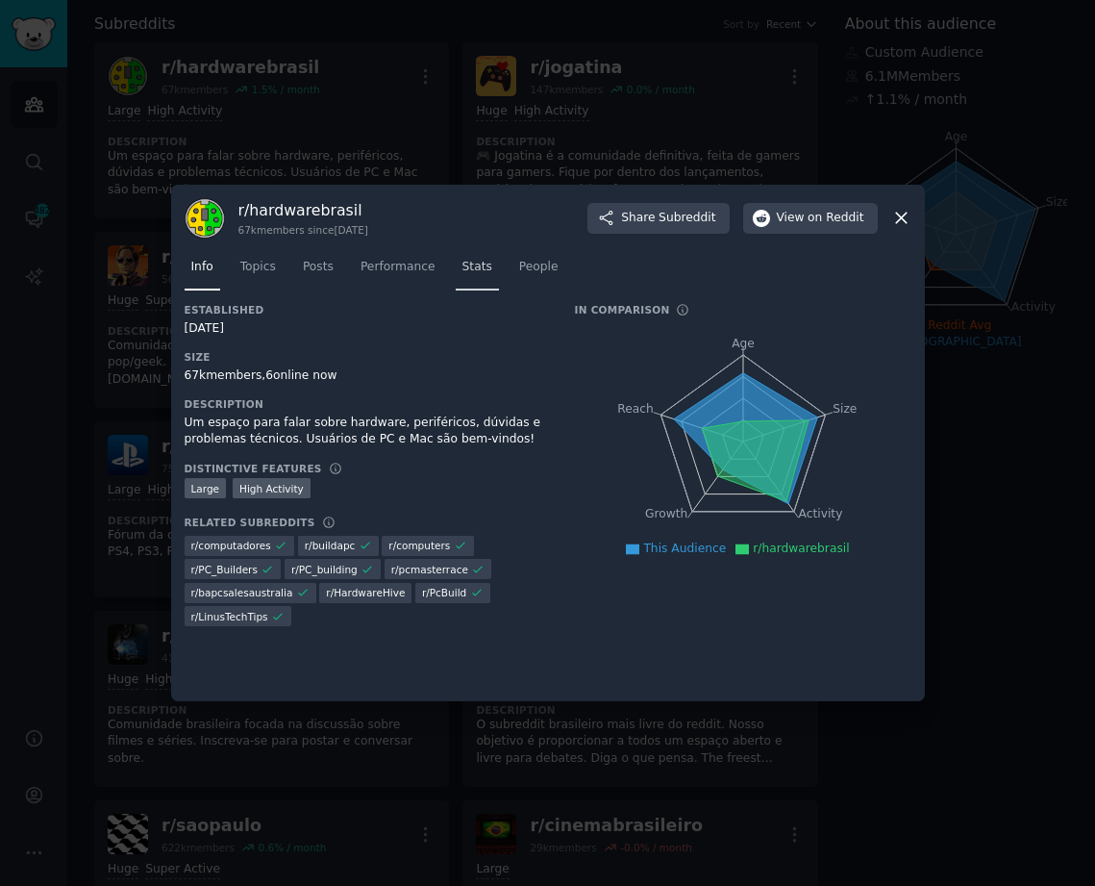
click at [463, 266] on span "Stats" at bounding box center [478, 267] width 30 height 17
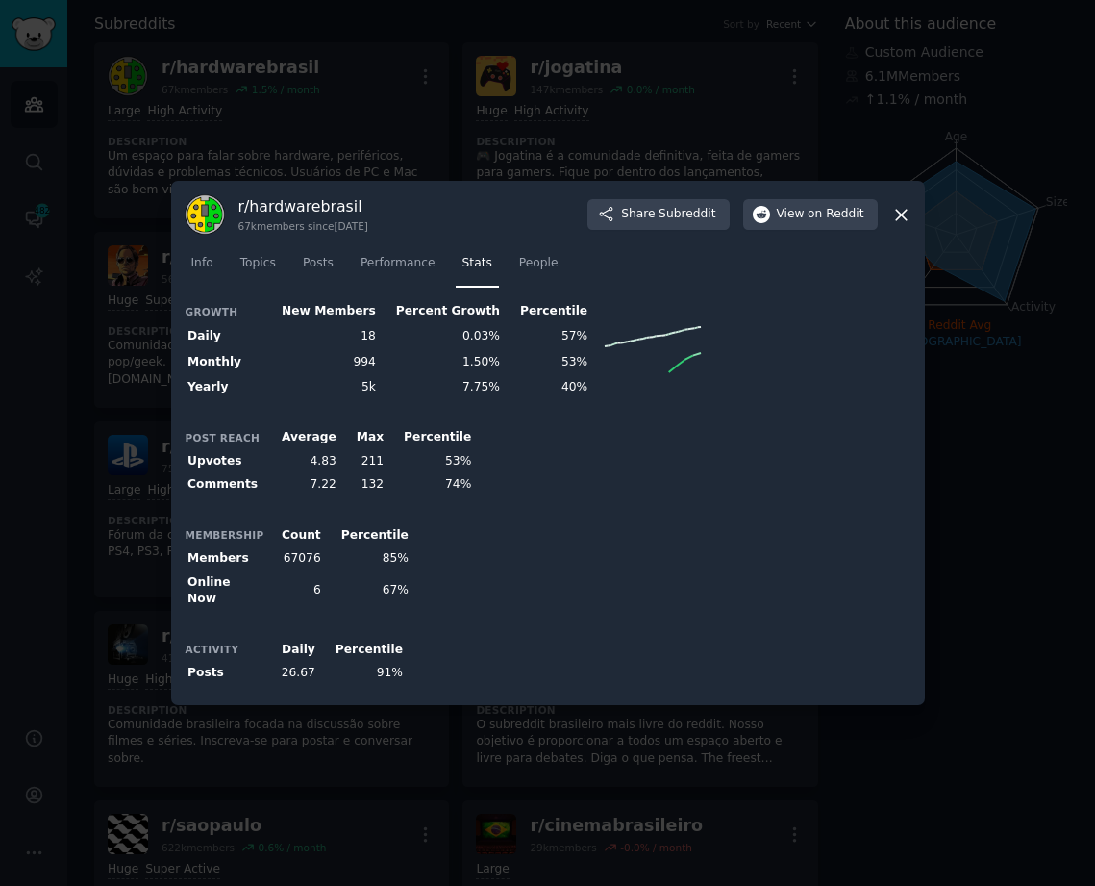
drag, startPoint x: 362, startPoint y: 220, endPoint x: 411, endPoint y: 197, distance: 54.2
click at [362, 220] on div "r/ hardwarebrasil 67k members since [DATE]" at bounding box center [304, 215] width 130 height 38
click at [805, 35] on div at bounding box center [547, 443] width 1095 height 886
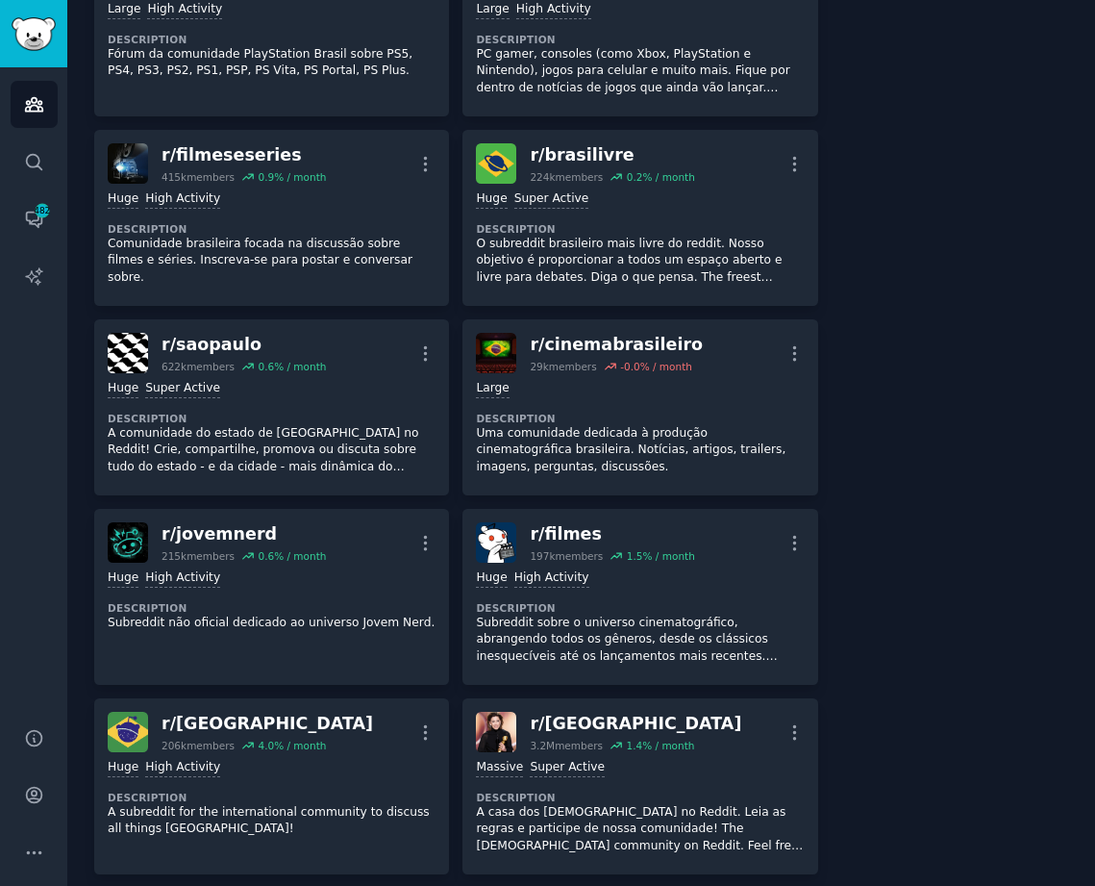
scroll to position [769, 0]
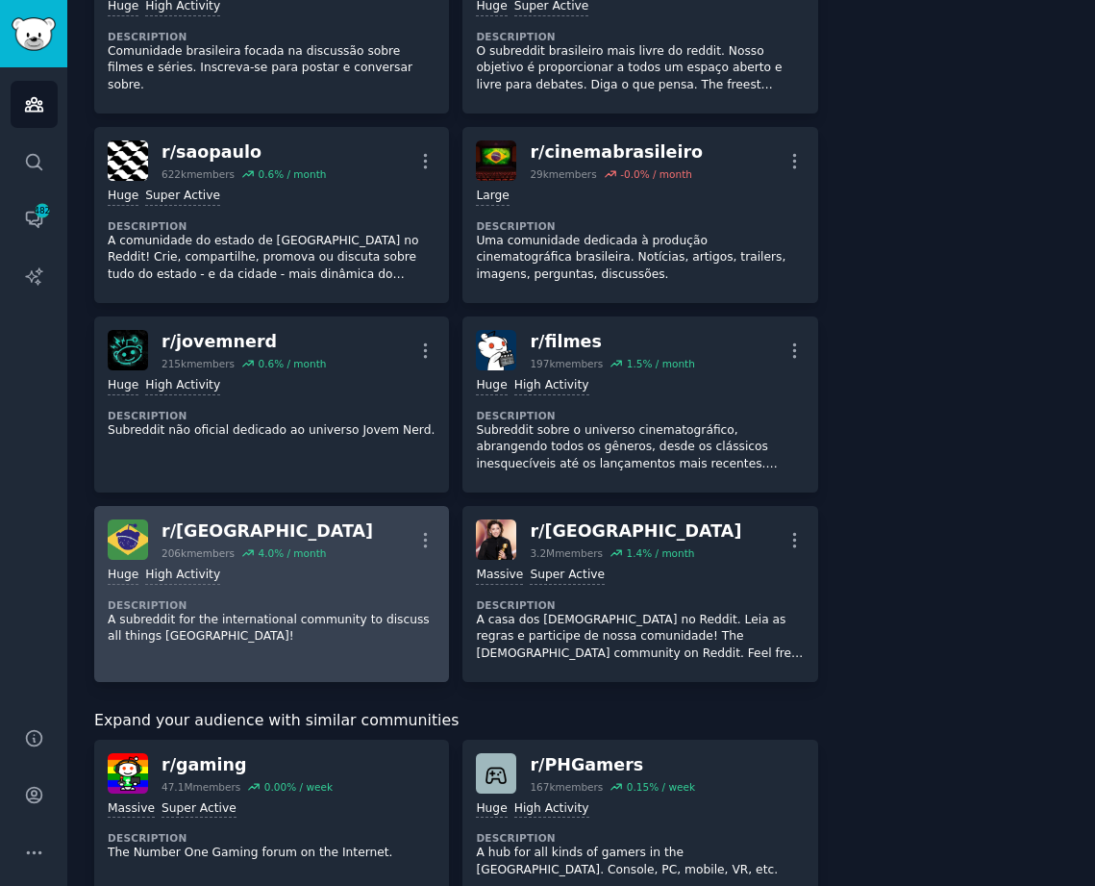
click at [326, 560] on div "Huge High Activity Description A subreddit for the international community to d…" at bounding box center [272, 606] width 328 height 92
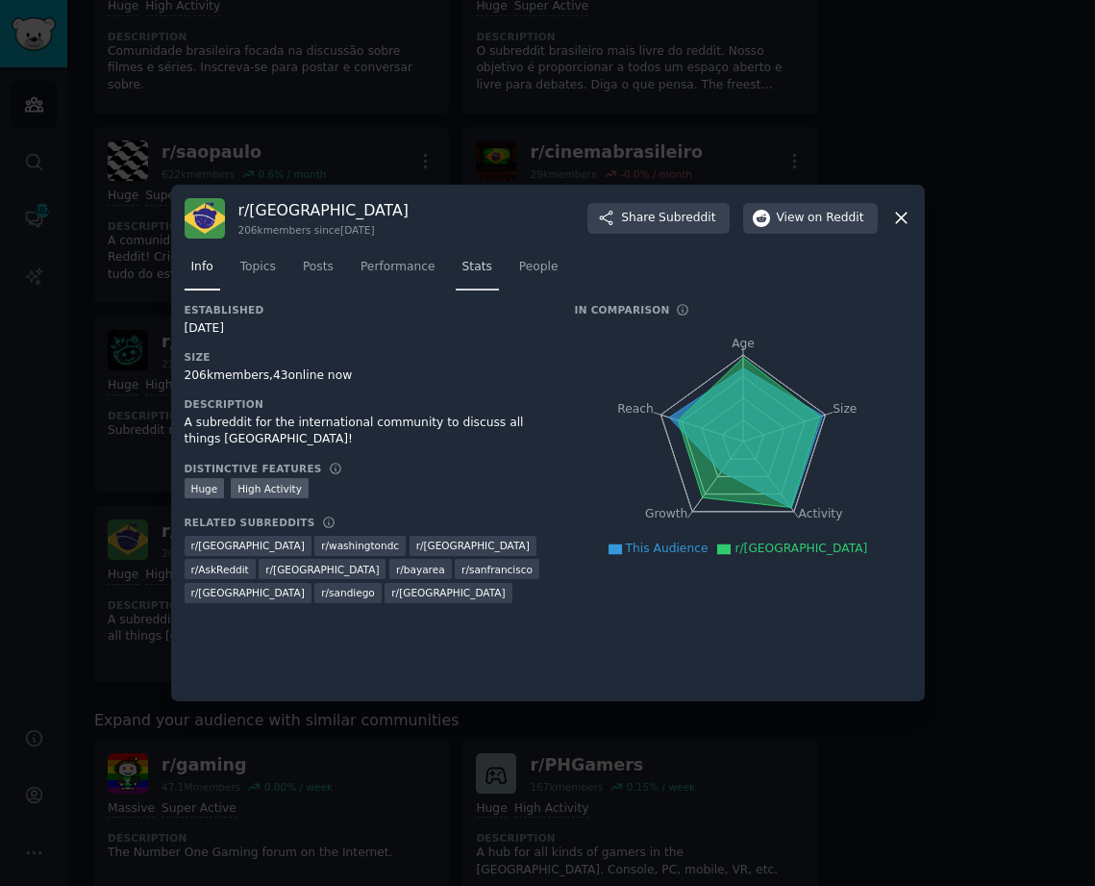
click at [465, 274] on span "Stats" at bounding box center [478, 267] width 30 height 17
